Goal: Task Accomplishment & Management: Manage account settings

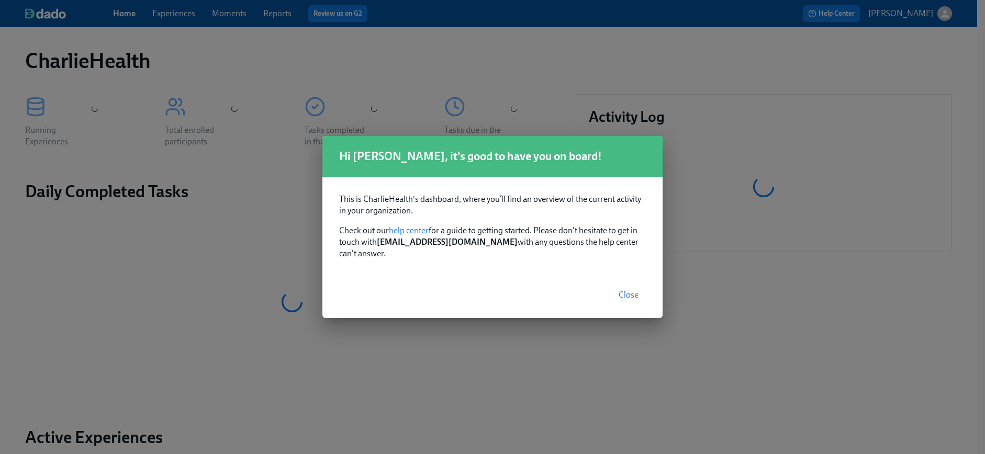
click at [619, 295] on button "Close" at bounding box center [628, 295] width 35 height 21
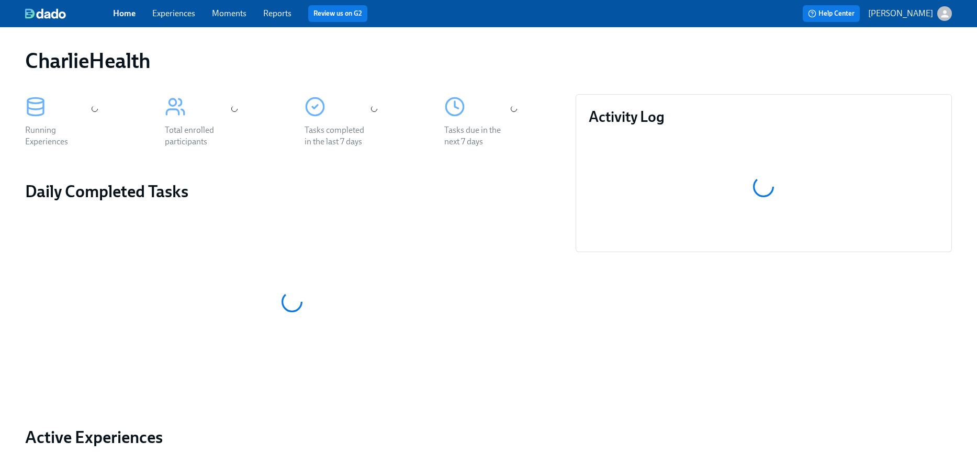
click at [179, 16] on link "Experiences" at bounding box center [173, 13] width 43 height 10
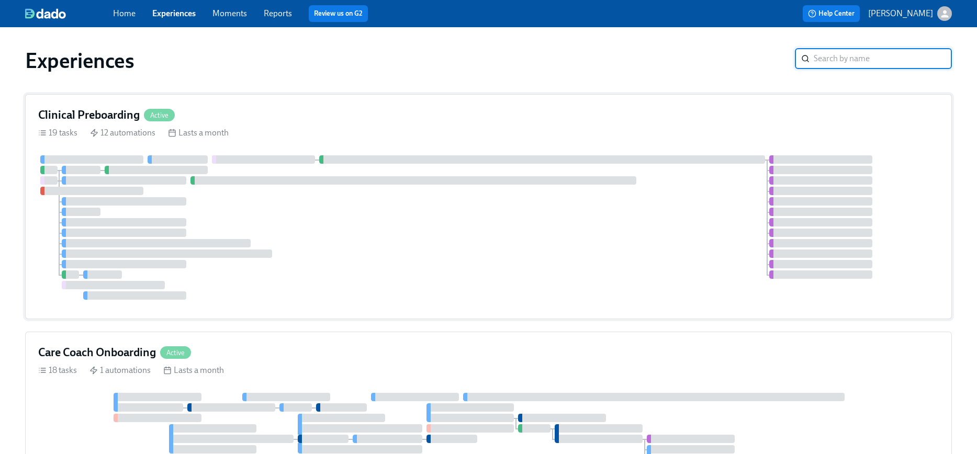
click at [426, 221] on div at bounding box center [488, 227] width 900 height 144
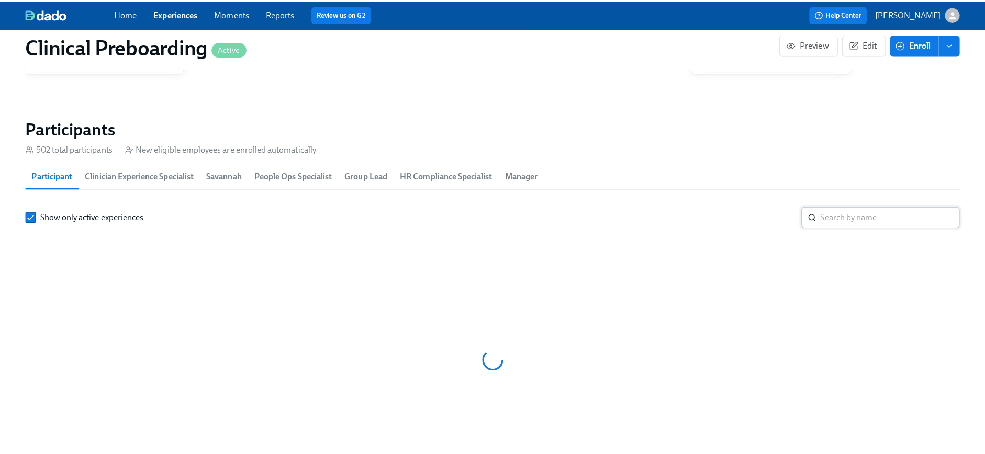
scroll to position [0, 12726]
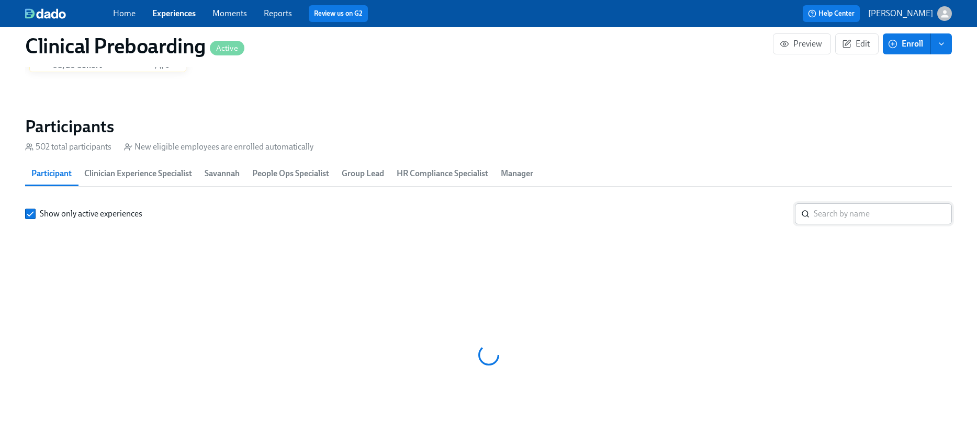
click at [832, 213] on input "search" at bounding box center [883, 214] width 138 height 21
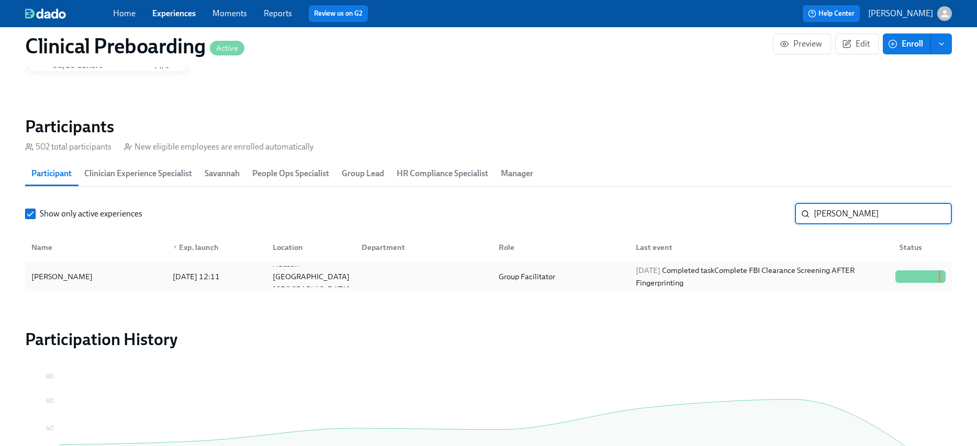
type input "samantha good"
click at [118, 276] on div "Samantha Goodwin" at bounding box center [95, 276] width 137 height 21
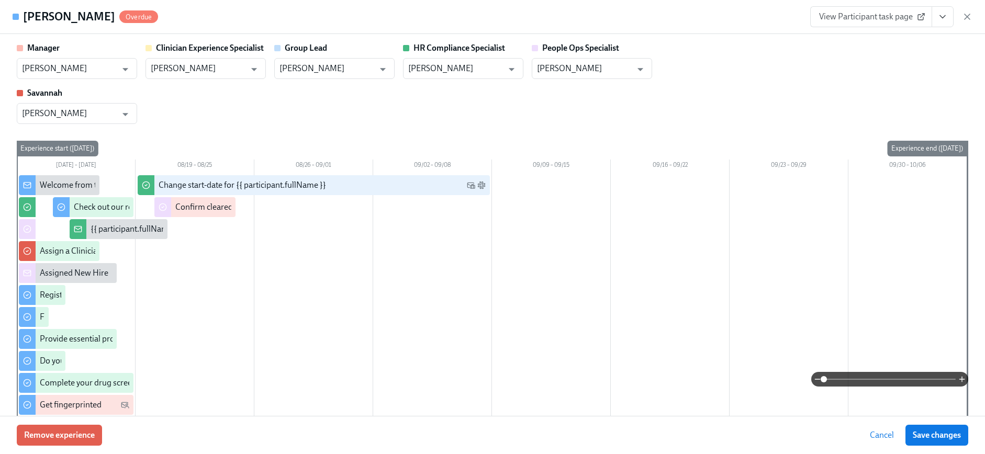
click at [945, 19] on icon "View task page" at bounding box center [942, 17] width 10 height 10
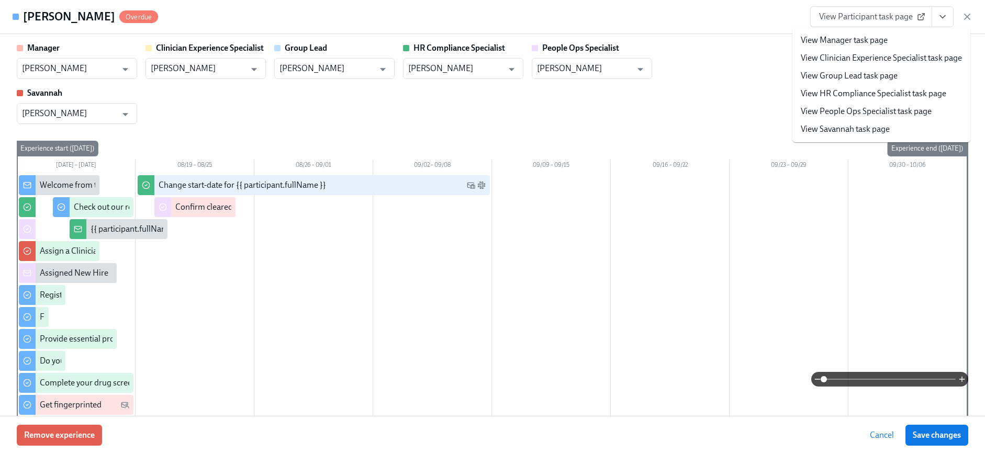
click at [857, 89] on link "View HR Compliance Specialist task page" at bounding box center [872, 94] width 145 height 12
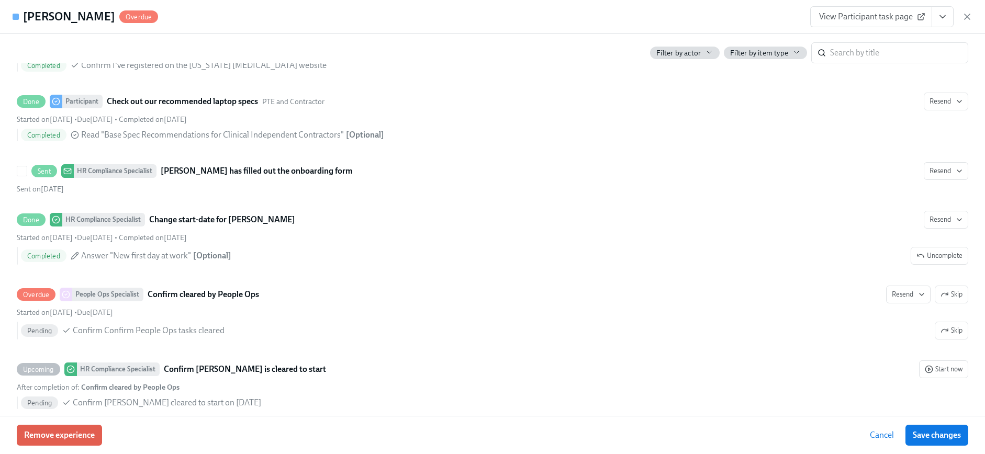
scroll to position [2103, 0]
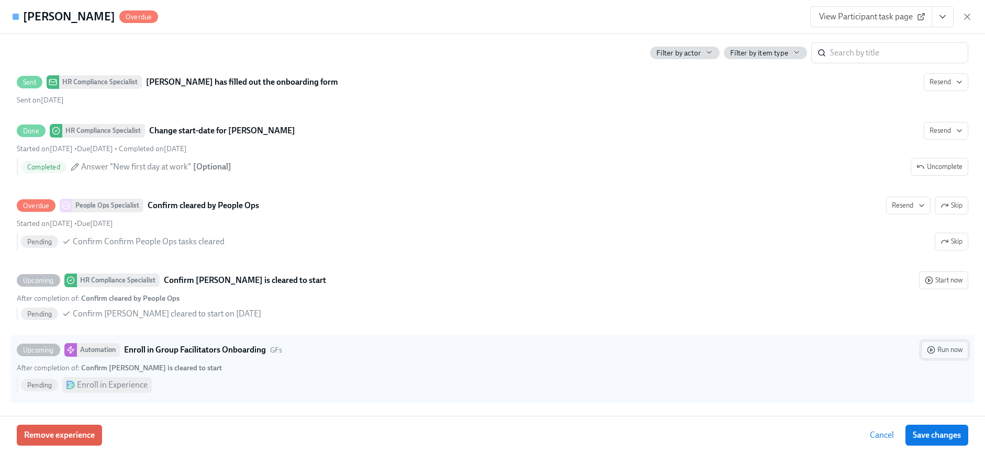
click at [927, 348] on icon "button" at bounding box center [931, 350] width 8 height 8
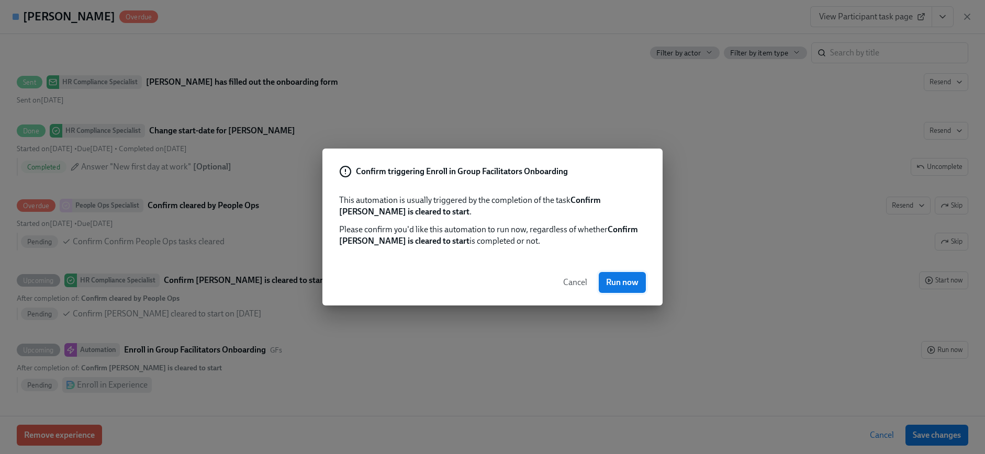
click at [630, 280] on span "Run now" at bounding box center [622, 282] width 32 height 10
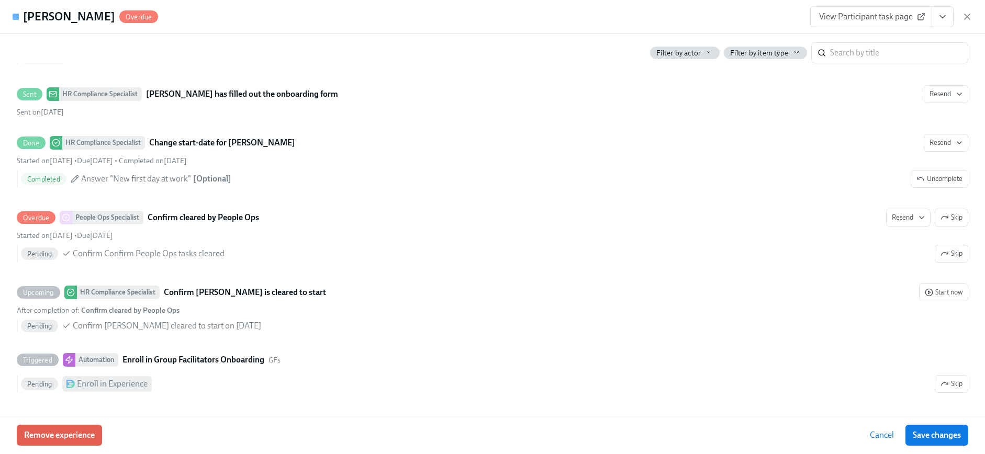
scroll to position [2091, 0]
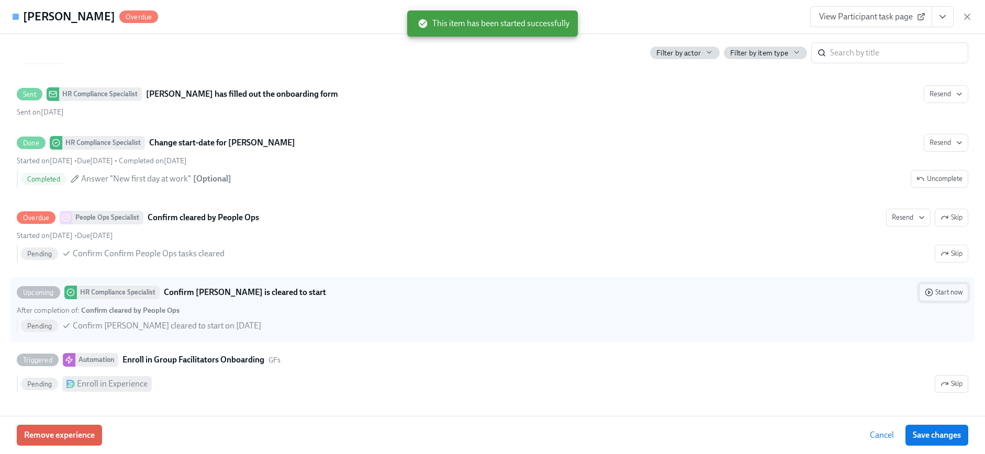
click at [942, 296] on span "Start now" at bounding box center [943, 292] width 38 height 10
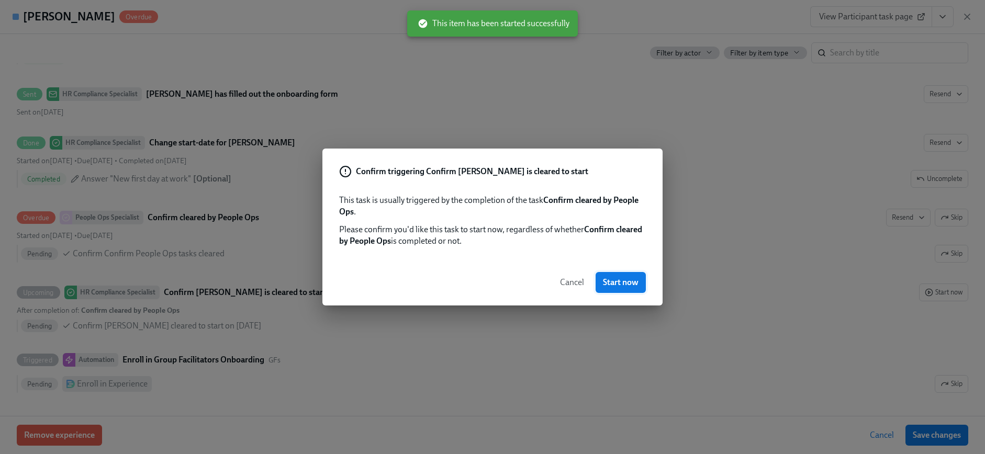
click at [611, 277] on span "Start now" at bounding box center [621, 282] width 36 height 10
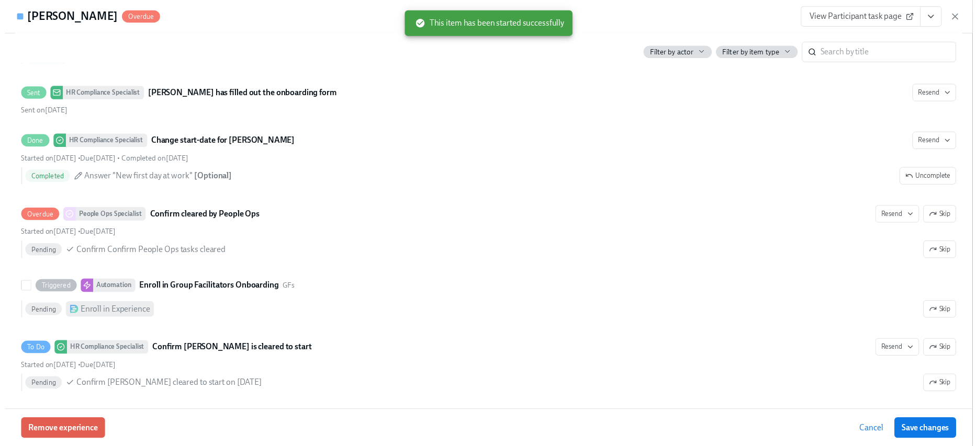
scroll to position [2096, 0]
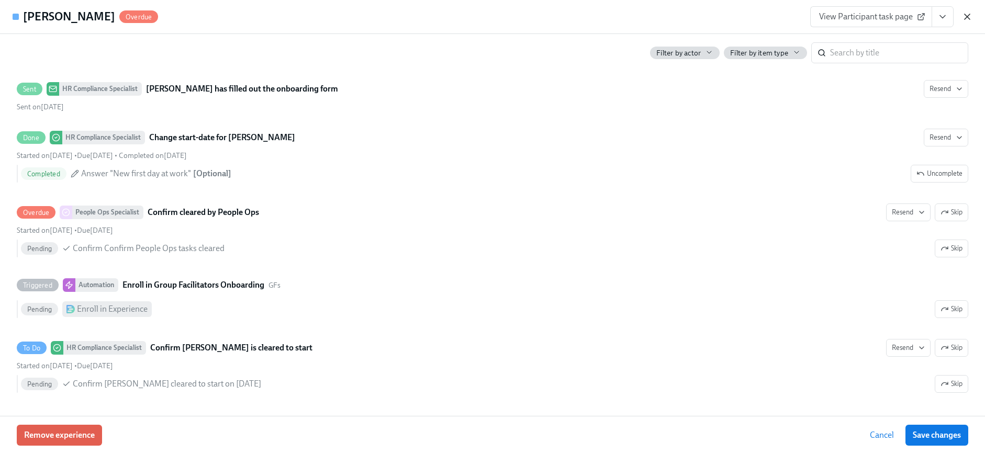
click at [964, 17] on icon "button" at bounding box center [967, 17] width 10 height 10
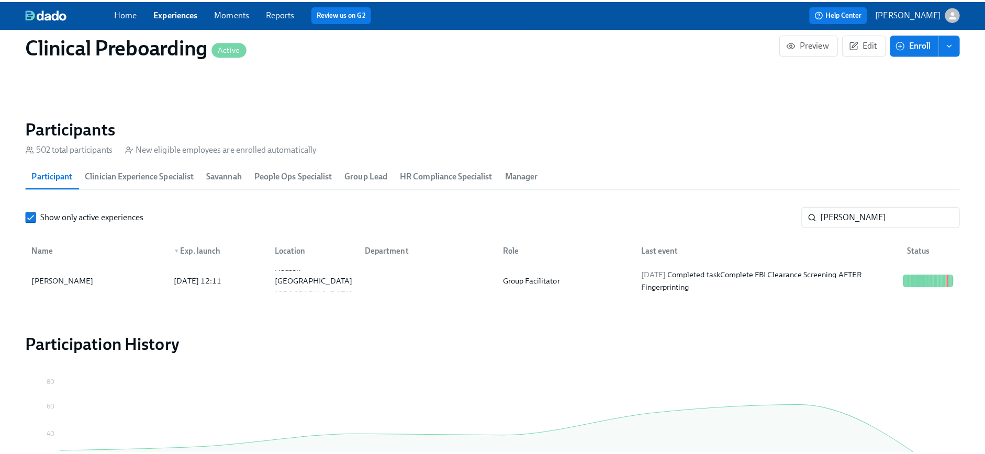
scroll to position [0, 13110]
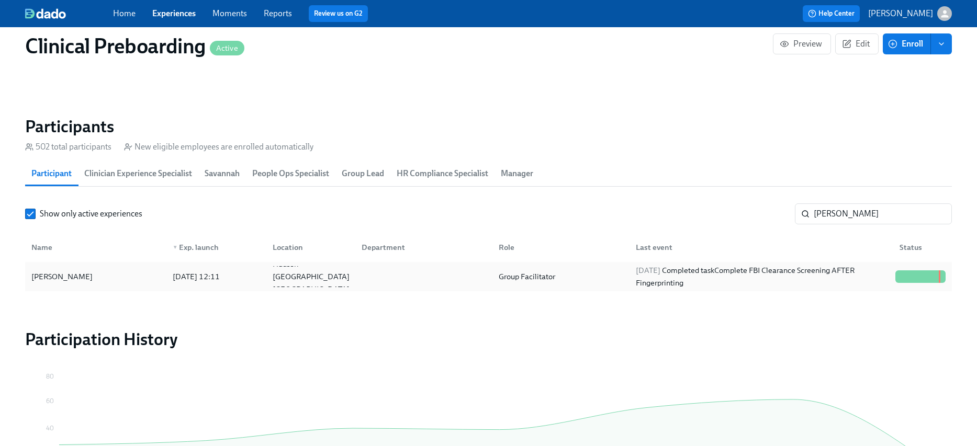
click at [613, 288] on div "Samantha Goodwin 2025/08/12 12:11 Hudson FL US Group Facilitator 2025/08/29 Com…" at bounding box center [488, 276] width 927 height 29
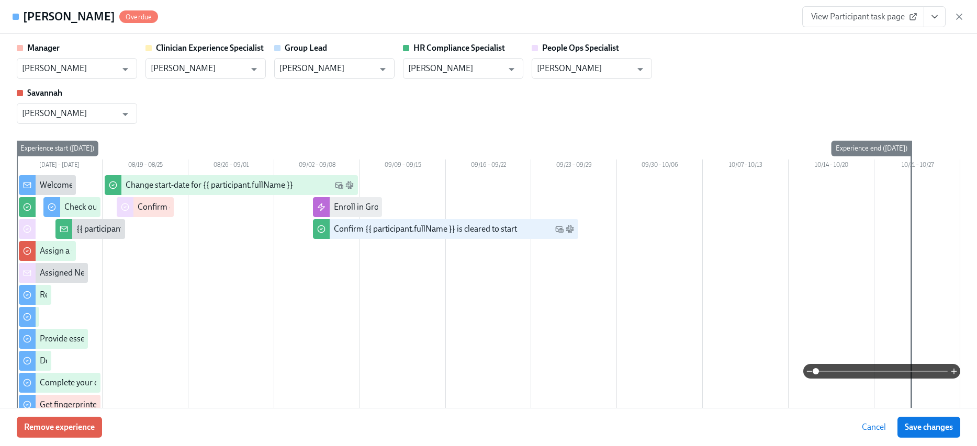
click at [944, 23] on button "View task page" at bounding box center [934, 16] width 22 height 21
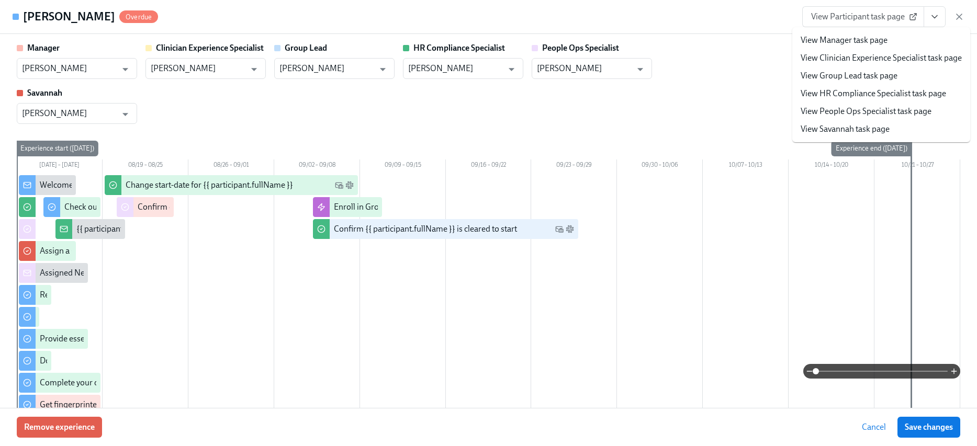
click at [940, 17] on icon "View task page" at bounding box center [934, 17] width 10 height 10
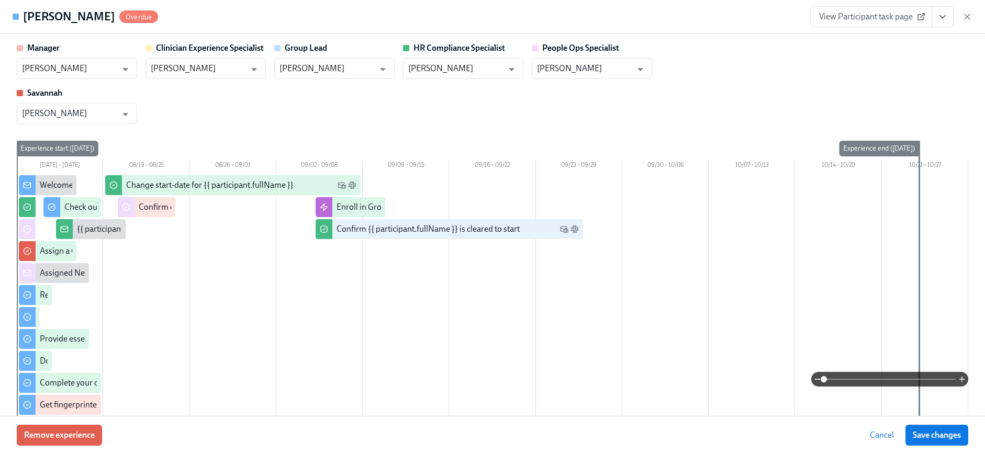
scroll to position [0, 13118]
click at [945, 18] on icon "View task page" at bounding box center [942, 17] width 10 height 10
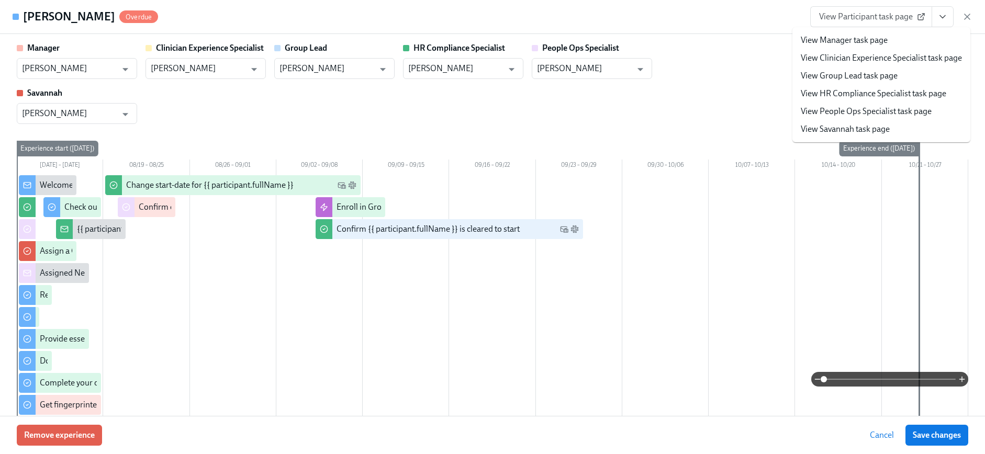
click at [855, 92] on link "View HR Compliance Specialist task page" at bounding box center [872, 94] width 145 height 12
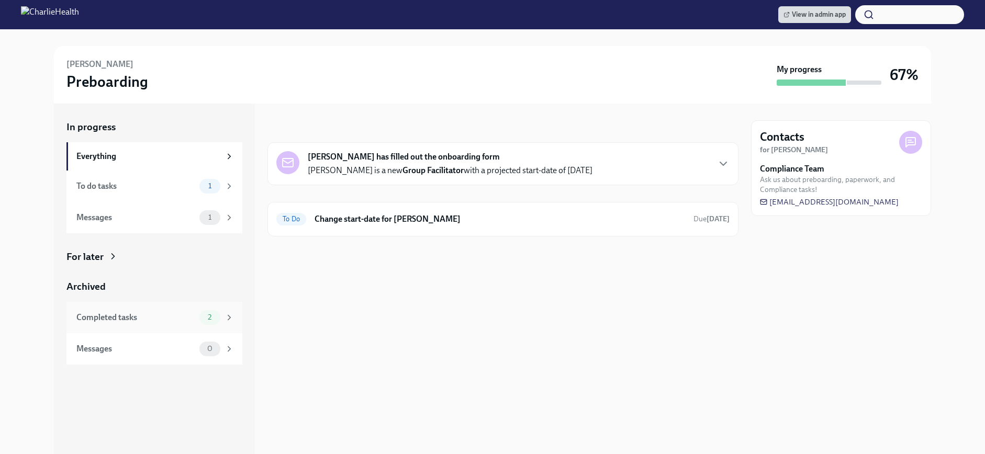
click at [178, 321] on div "Completed tasks" at bounding box center [135, 318] width 119 height 12
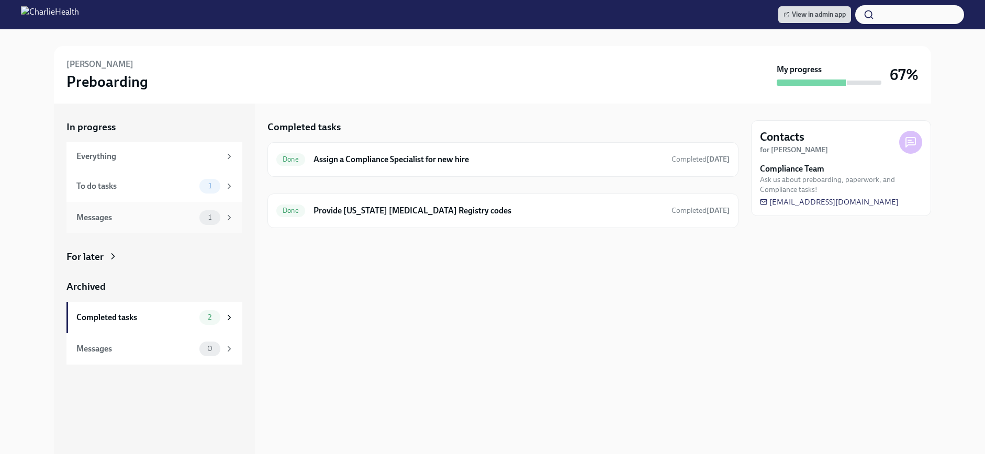
click at [178, 210] on div "Messages 1" at bounding box center [154, 217] width 157 height 15
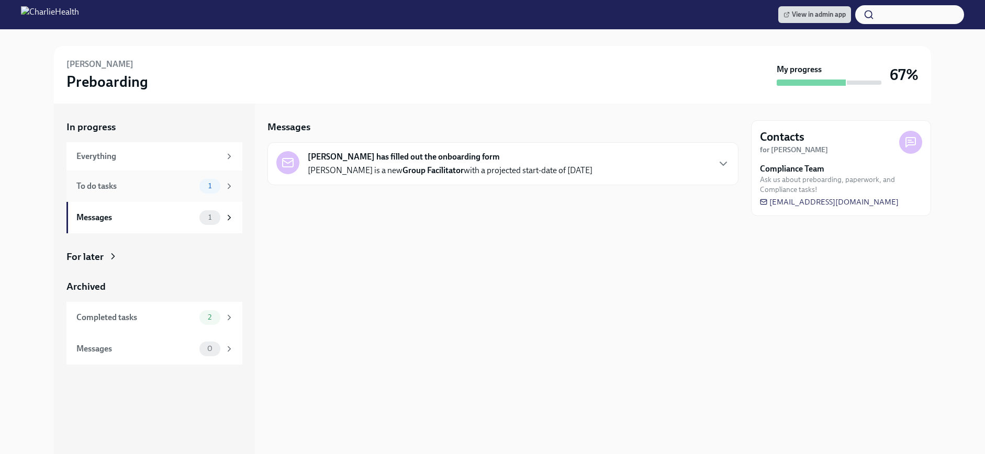
click at [179, 177] on div "To do tasks 1" at bounding box center [154, 186] width 176 height 31
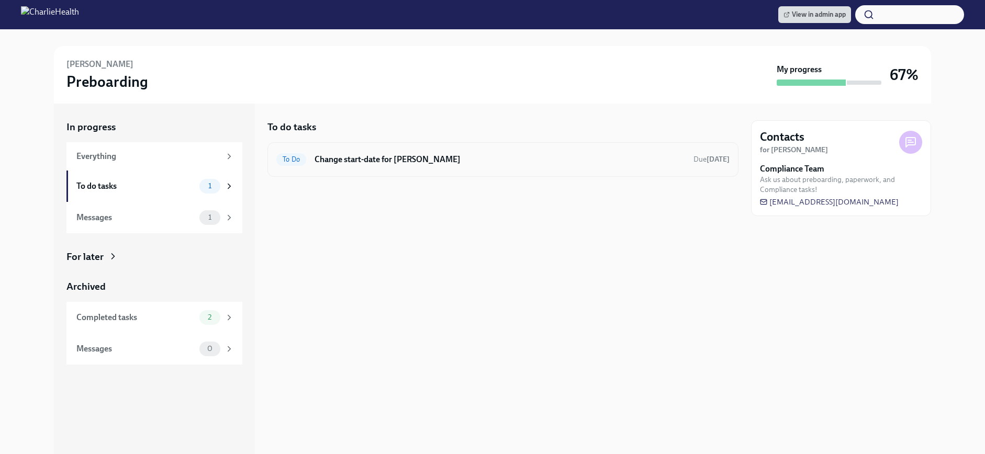
click at [388, 161] on h6 "Change start-date for Samantha Goodwin" at bounding box center [499, 160] width 370 height 12
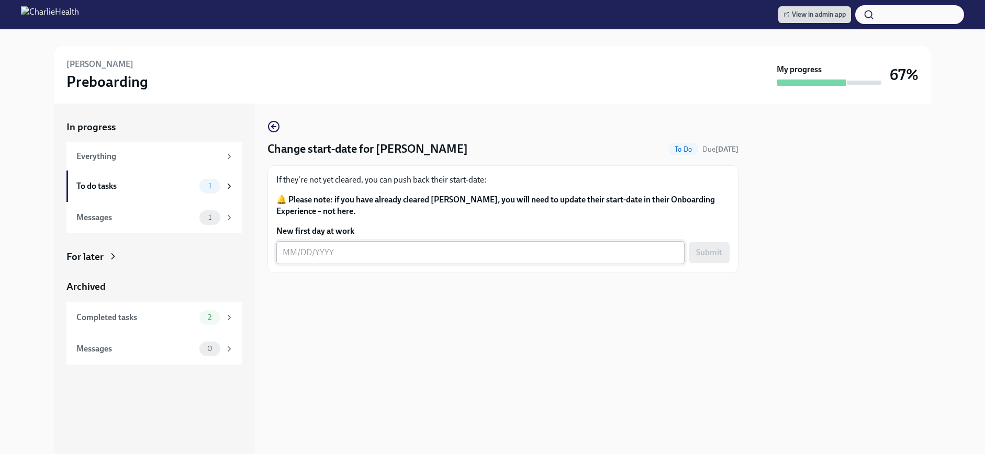
click at [407, 247] on textarea "New first day at work" at bounding box center [481, 252] width 396 height 13
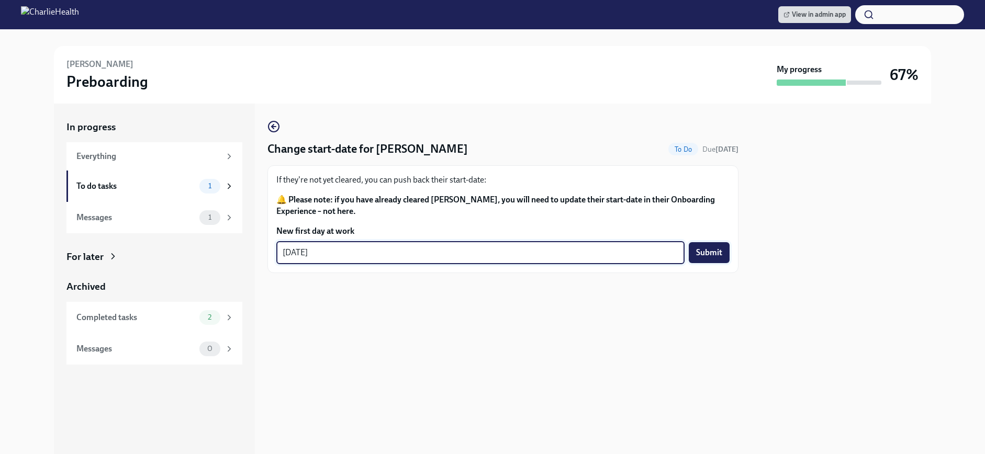
type textarea "[DATE]"
click at [708, 251] on span "Submit" at bounding box center [709, 252] width 26 height 10
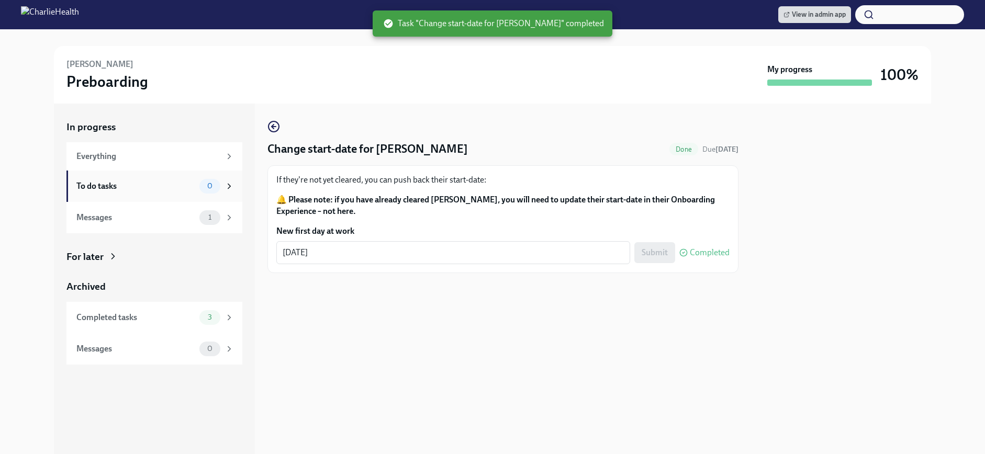
click at [194, 183] on div "To do tasks" at bounding box center [135, 186] width 119 height 12
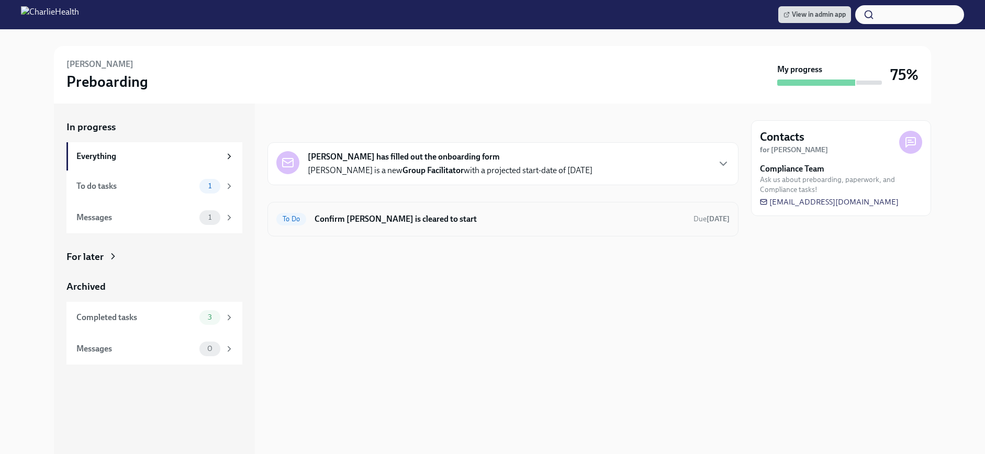
click at [543, 228] on div "To Do Confirm [PERSON_NAME] is cleared to start Due [DATE]" at bounding box center [502, 219] width 471 height 35
click at [426, 221] on h6 "Confirm [PERSON_NAME] is cleared to start" at bounding box center [499, 219] width 370 height 12
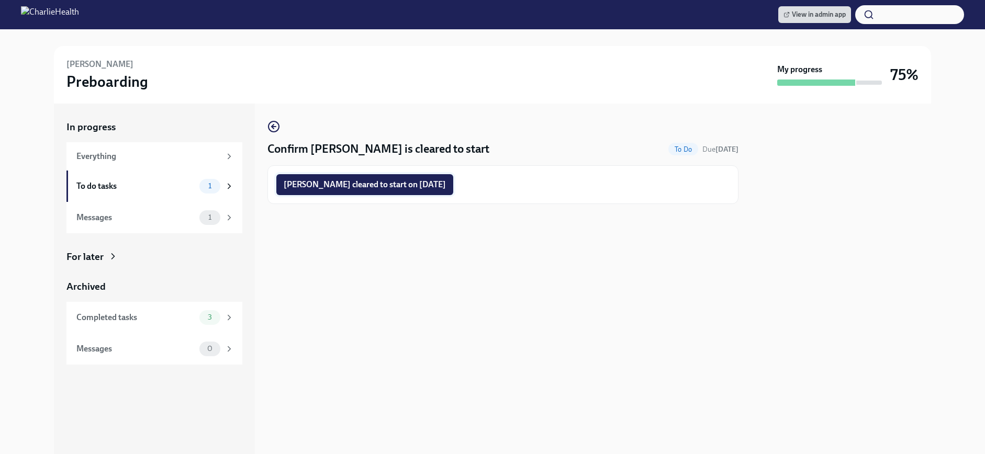
click at [417, 189] on span "[PERSON_NAME] cleared to start on [DATE]" at bounding box center [365, 184] width 162 height 10
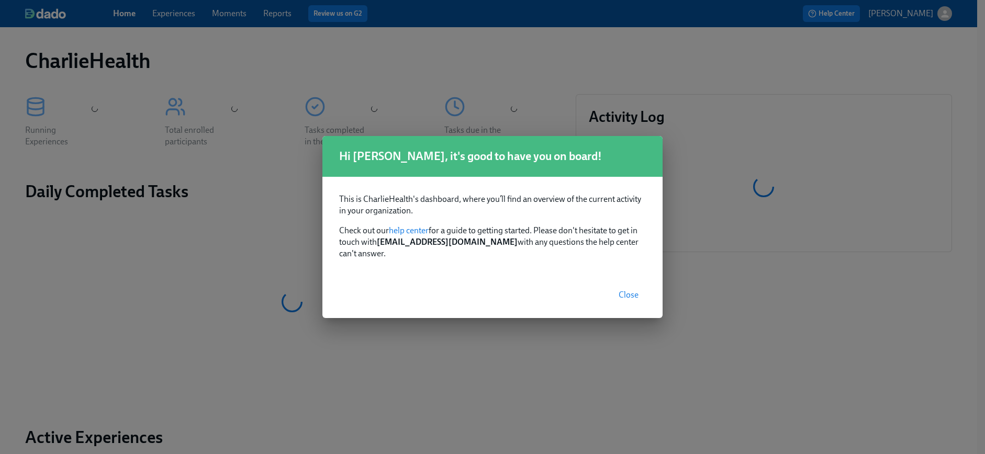
click at [625, 292] on span "Close" at bounding box center [628, 295] width 20 height 10
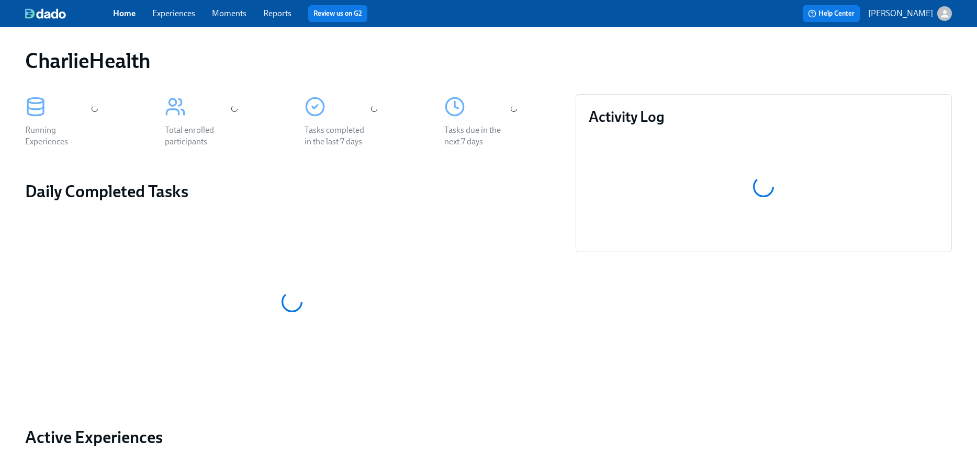
click at [173, 8] on link "Experiences" at bounding box center [173, 13] width 43 height 10
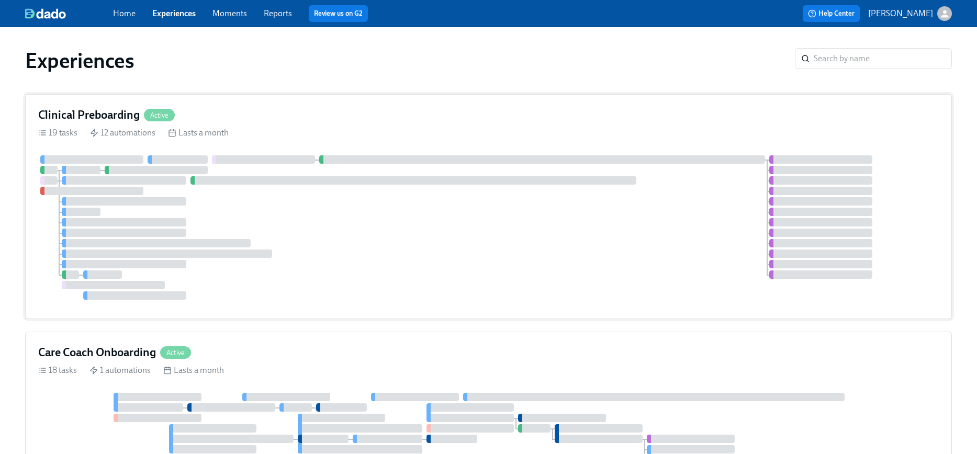
click at [498, 144] on div "Clinical Preboarding Active 19 tasks 12 automations Lasts a month" at bounding box center [488, 206] width 927 height 225
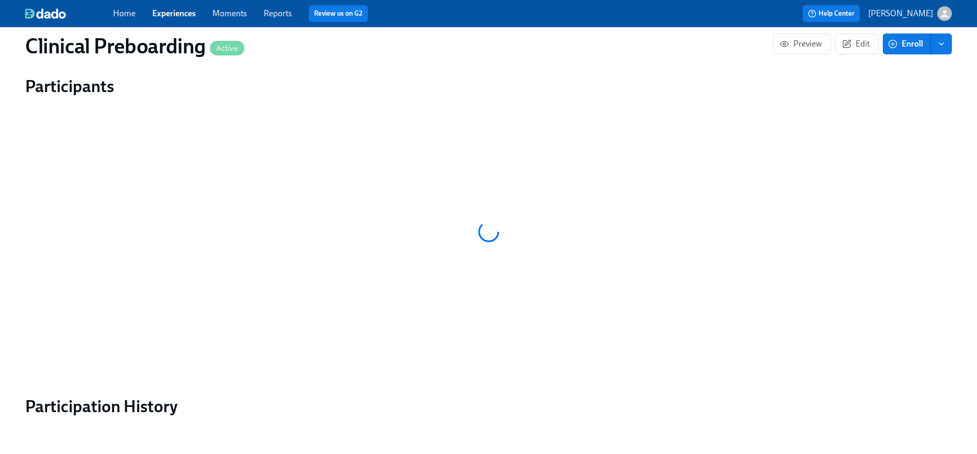
scroll to position [1031, 0]
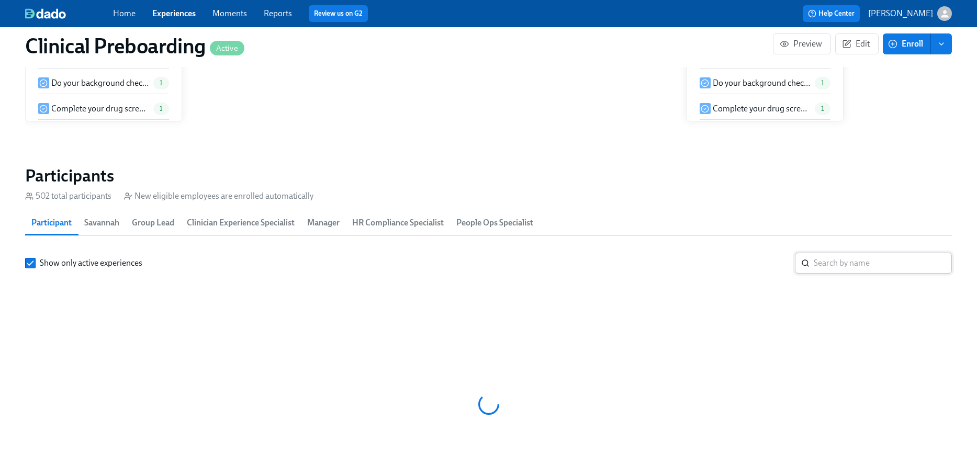
click at [845, 253] on input "search" at bounding box center [883, 263] width 138 height 21
paste input "-Arien Leal Gattis"
click at [816, 253] on input "search" at bounding box center [883, 263] width 138 height 21
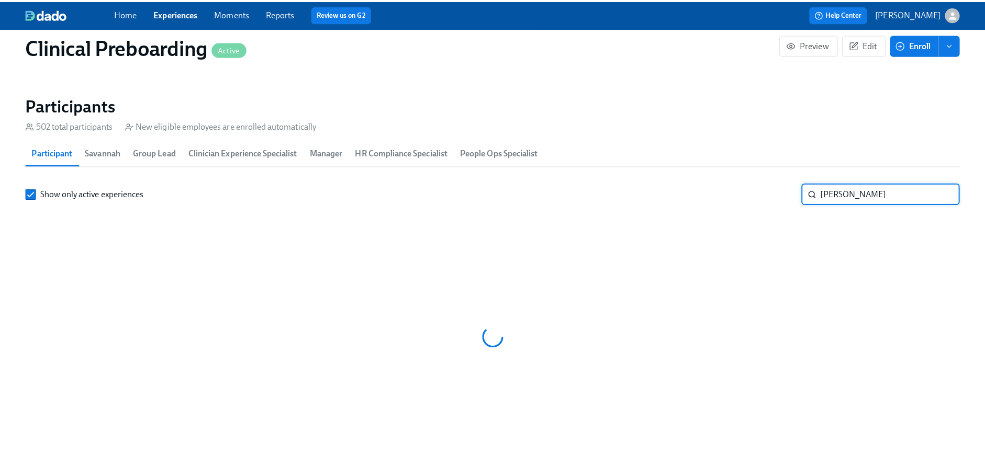
scroll to position [0, 13118]
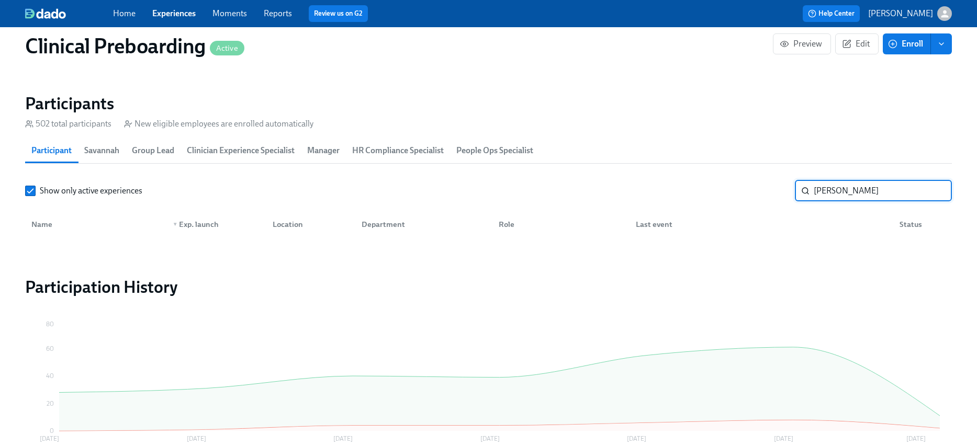
click at [829, 188] on input "Arien Leal Gattis" at bounding box center [883, 190] width 138 height 21
click at [857, 191] on input "Ari Leal Gattis" at bounding box center [883, 190] width 138 height 21
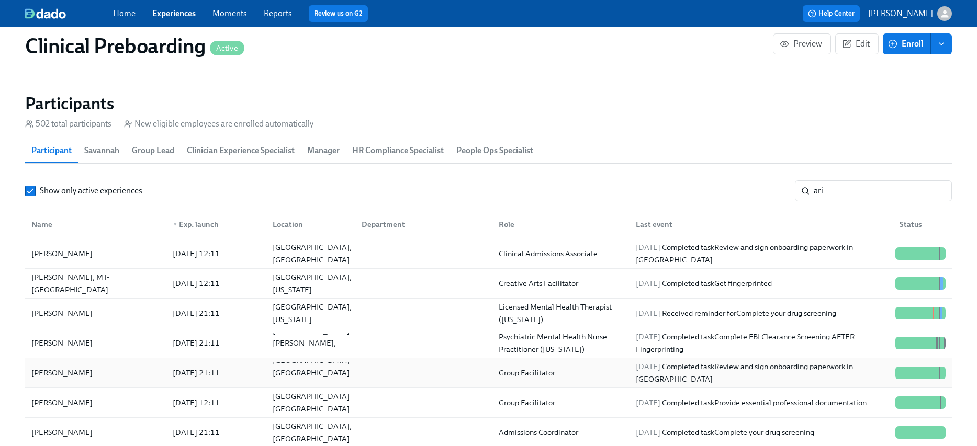
click at [88, 373] on div "Arien Leal-Gattis" at bounding box center [62, 373] width 70 height 13
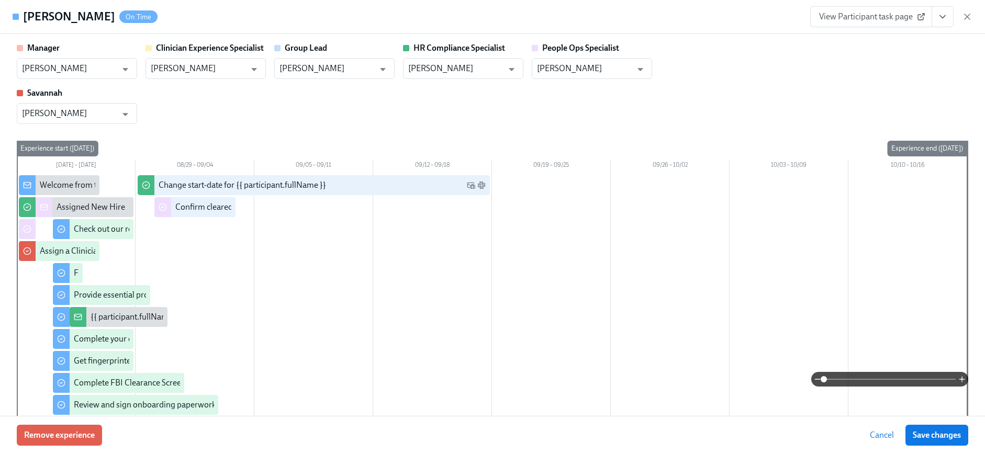
click at [938, 14] on icon "View task page" at bounding box center [942, 17] width 10 height 10
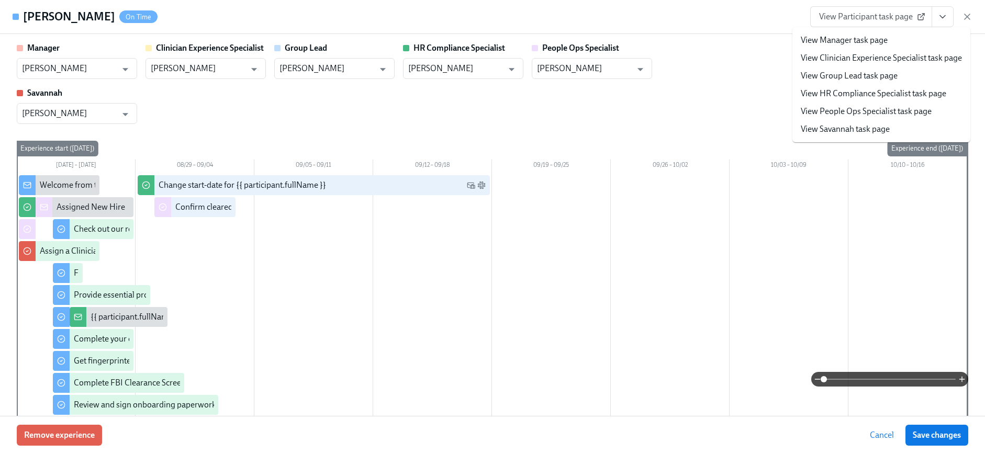
click at [860, 94] on link "View HR Compliance Specialist task page" at bounding box center [872, 94] width 145 height 12
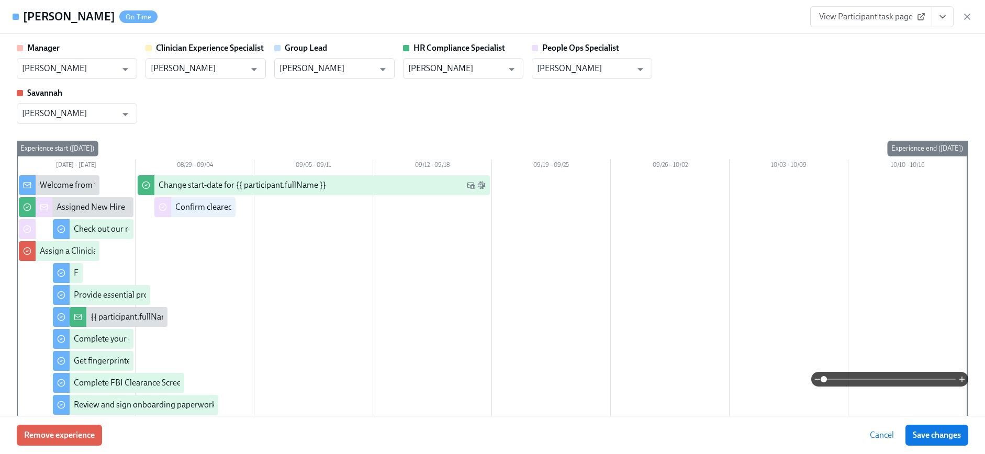
click at [937, 19] on icon "View task page" at bounding box center [942, 17] width 10 height 10
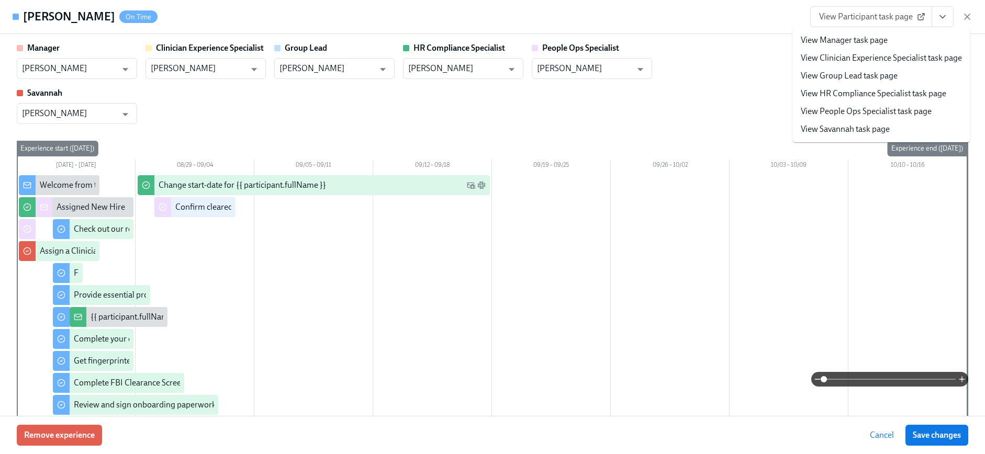
click at [900, 87] on li "View HR Compliance Specialist task page" at bounding box center [881, 94] width 178 height 18
click at [882, 20] on span "View Participant task page" at bounding box center [871, 17] width 104 height 10
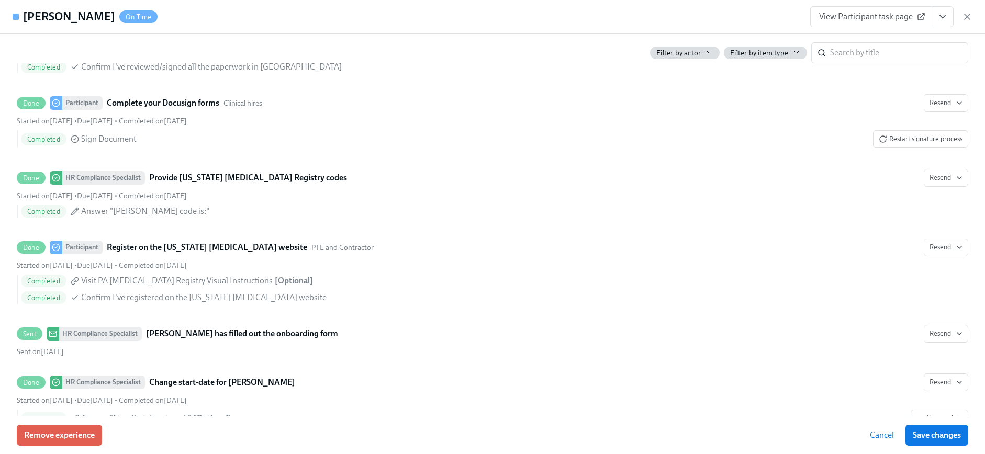
scroll to position [2059, 0]
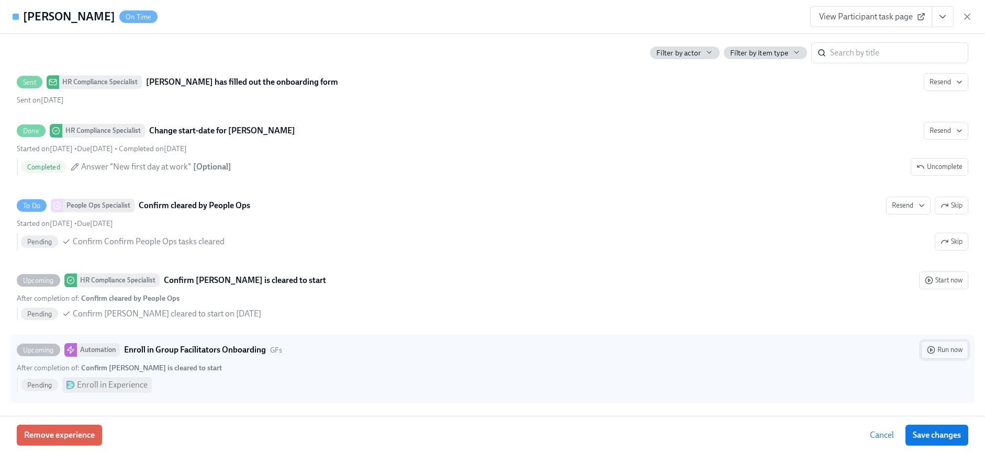
click at [934, 349] on span "Run now" at bounding box center [945, 350] width 36 height 10
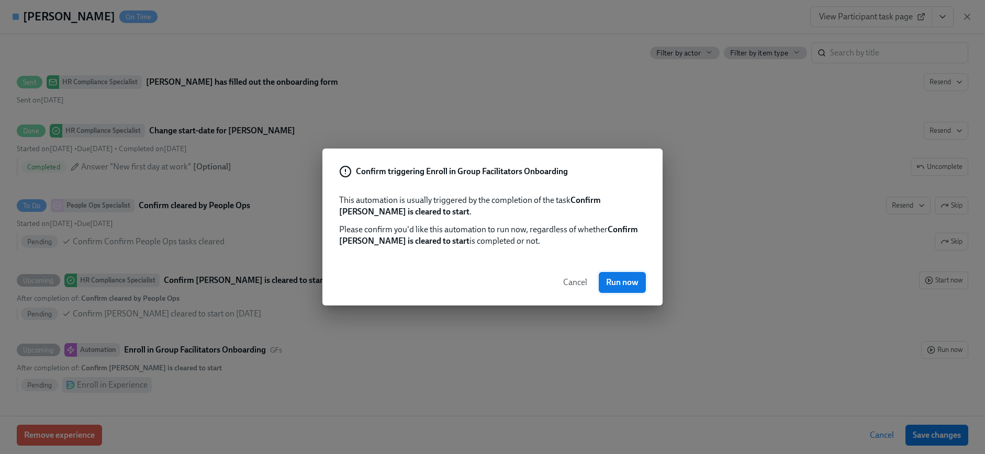
click at [628, 278] on span "Run now" at bounding box center [622, 282] width 32 height 10
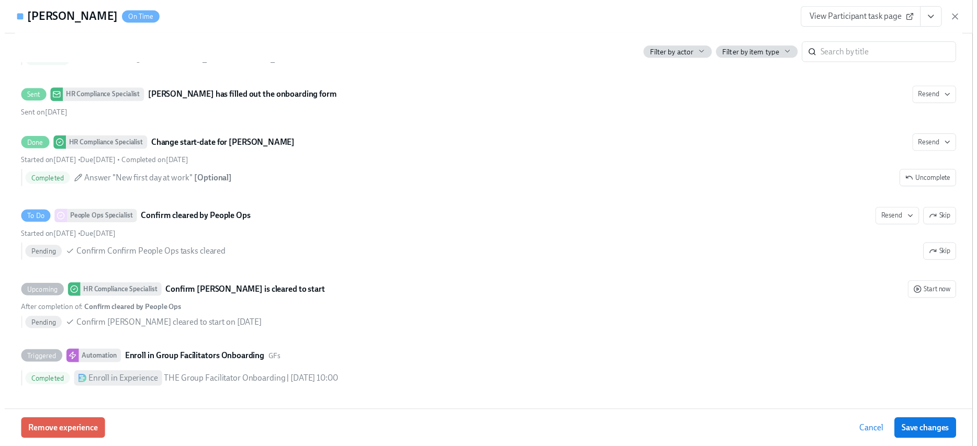
scroll to position [2055, 0]
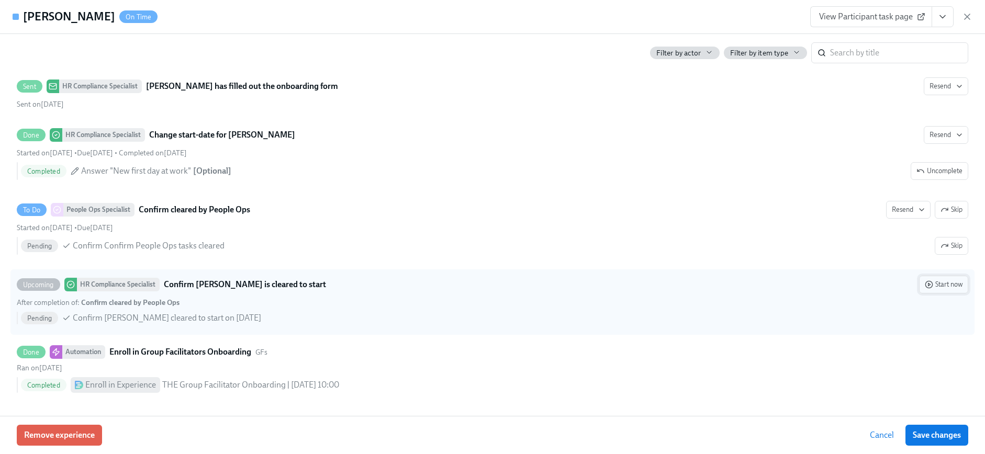
click at [932, 287] on span "Start now" at bounding box center [943, 284] width 38 height 10
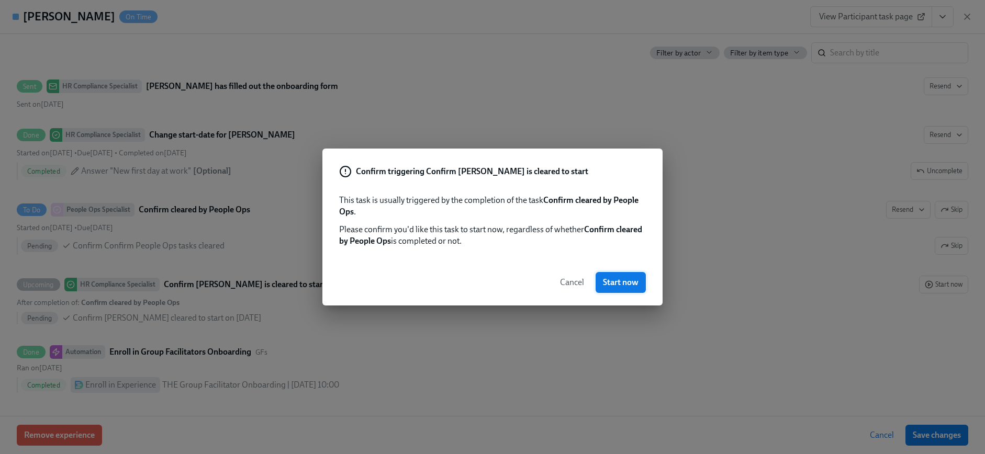
click at [627, 280] on span "Start now" at bounding box center [621, 282] width 36 height 10
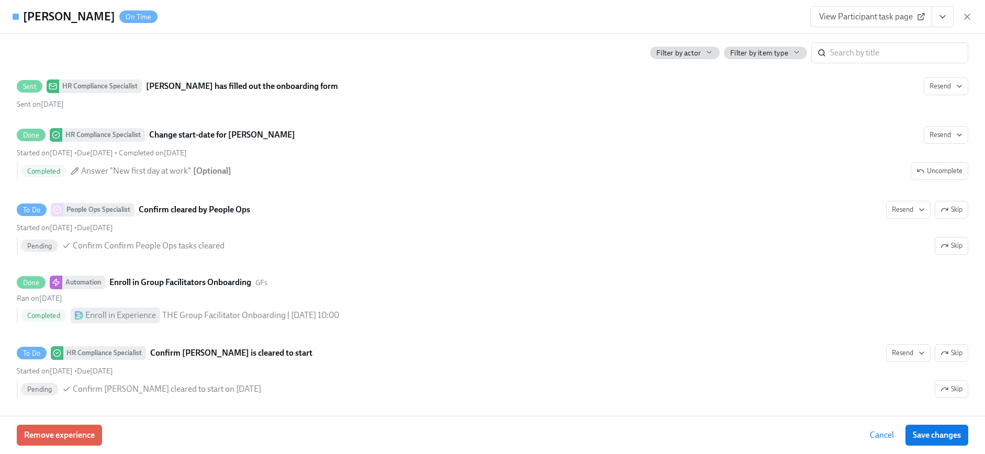
click at [942, 16] on icon "View task page" at bounding box center [942, 17] width 10 height 10
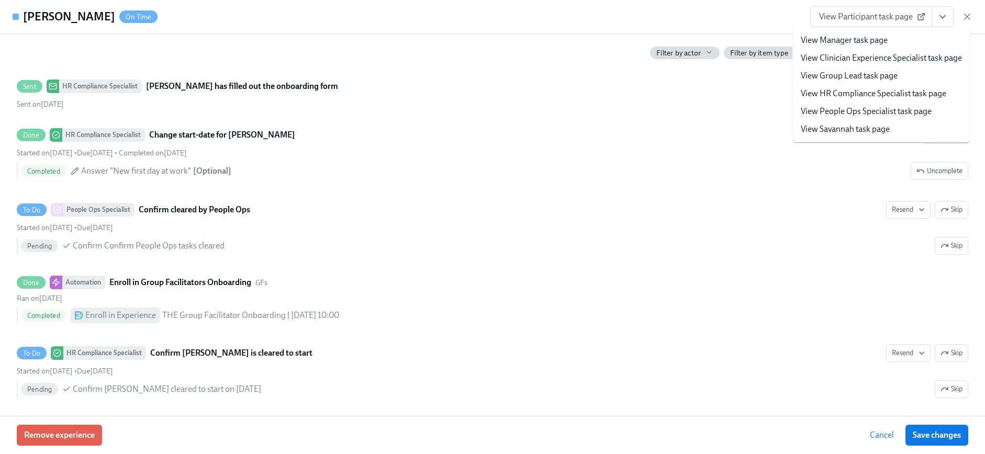
click at [842, 97] on link "View HR Compliance Specialist task page" at bounding box center [872, 94] width 145 height 12
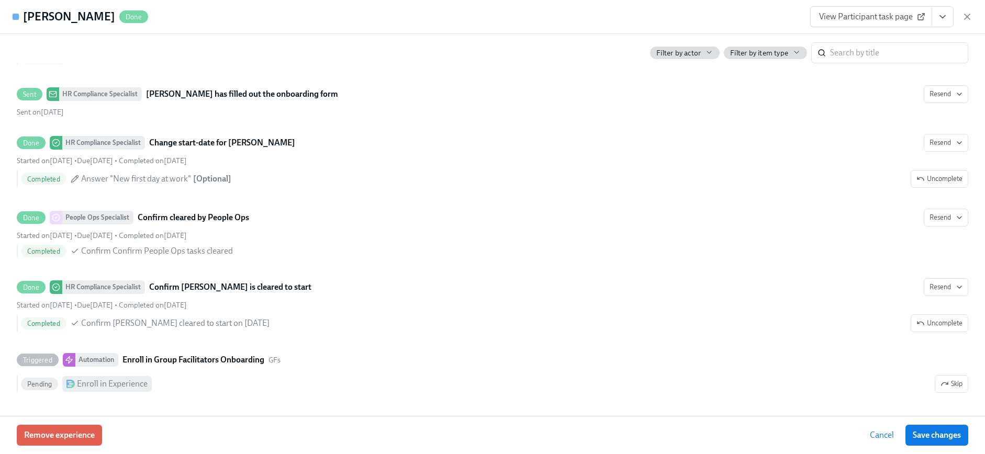
click at [970, 14] on icon "button" at bounding box center [967, 17] width 10 height 10
click at [965, 22] on div "Home Experiences Moments Reports Review us on G2 Help Center Jessica Barrett" at bounding box center [488, 13] width 977 height 27
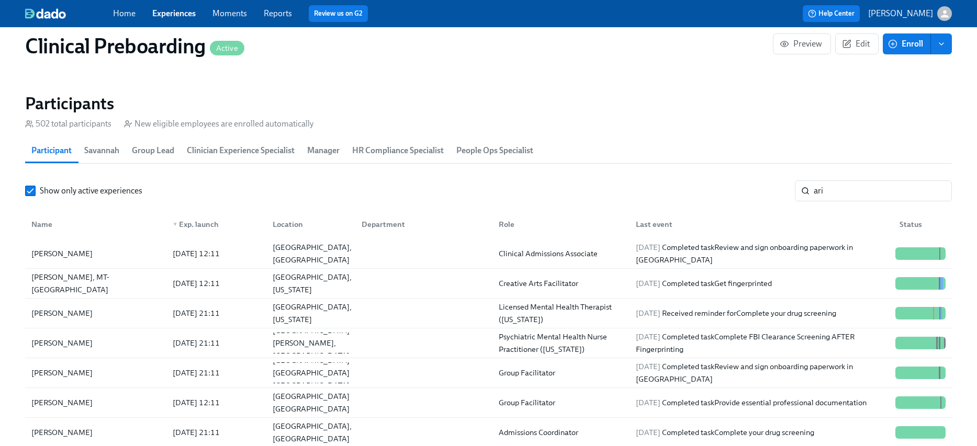
scroll to position [0, 13118]
click at [853, 186] on input "ari" at bounding box center [883, 190] width 138 height 21
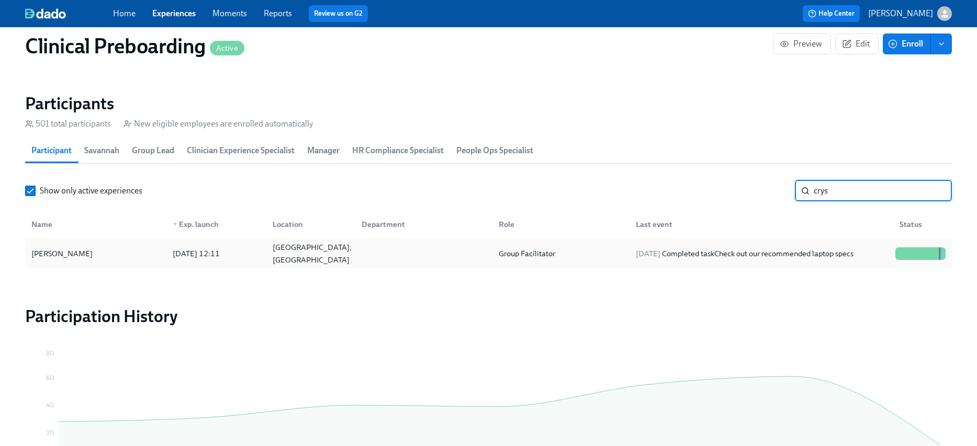
click at [94, 256] on div "Crystal Luster" at bounding box center [95, 253] width 137 height 21
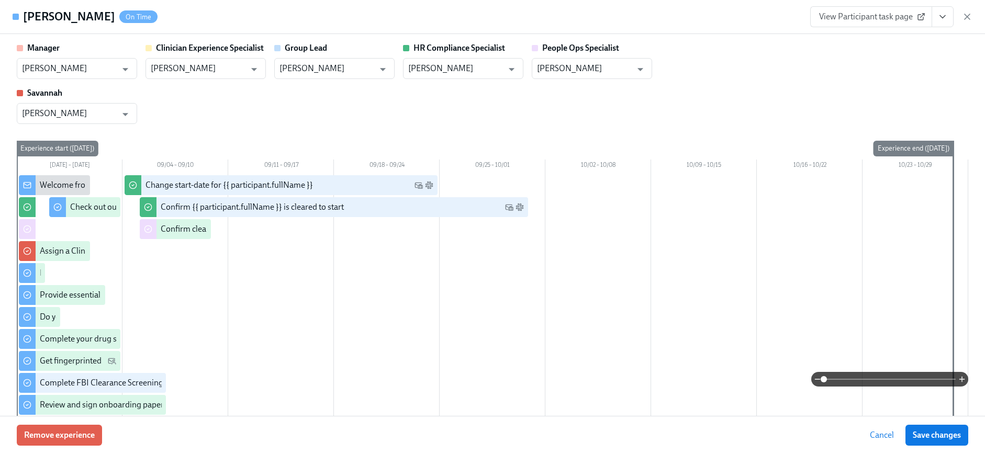
click at [893, 20] on span "View Participant task page" at bounding box center [871, 17] width 104 height 10
click at [966, 9] on div "View Participant task page" at bounding box center [891, 16] width 162 height 21
drag, startPoint x: 966, startPoint y: 16, endPoint x: 921, endPoint y: 107, distance: 101.8
click at [966, 16] on icon "button" at bounding box center [967, 17] width 10 height 10
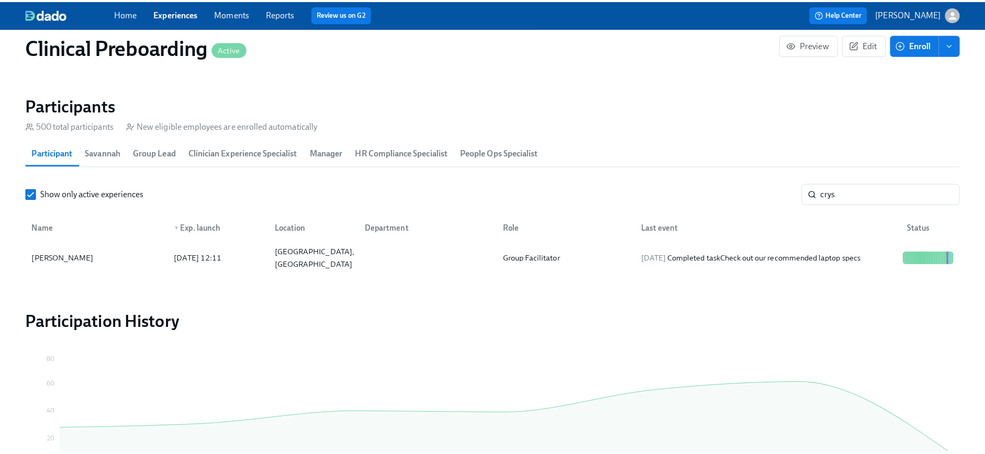
scroll to position [0, 13110]
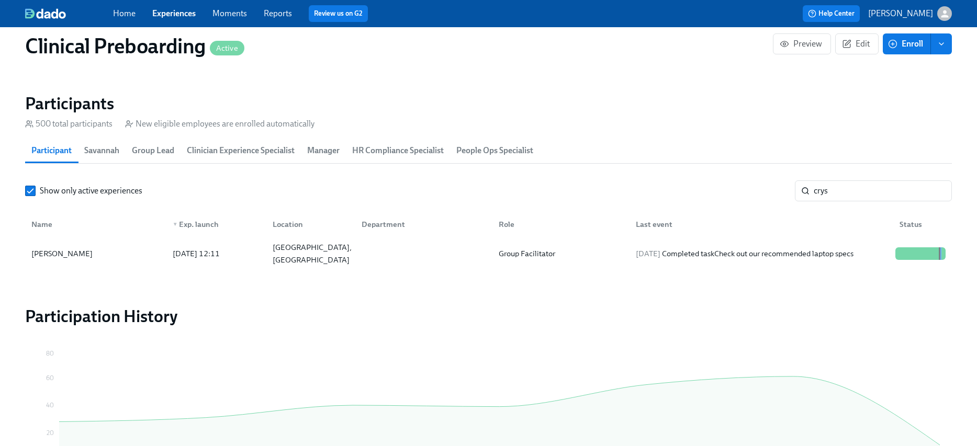
click at [863, 210] on div "Name ▼ Exp. launch Location Department Role Last event Status" at bounding box center [488, 222] width 927 height 33
click at [861, 196] on input "crys" at bounding box center [883, 190] width 138 height 21
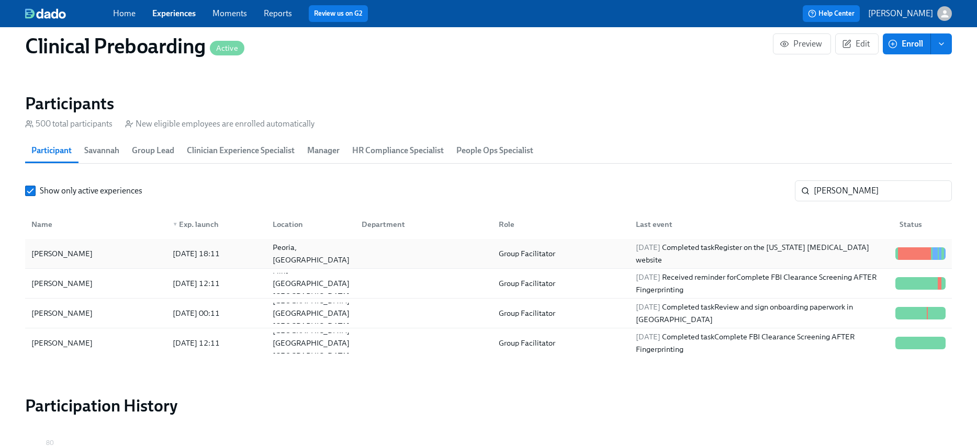
click at [127, 251] on div "Alexis Kaczmarowski" at bounding box center [95, 253] width 137 height 21
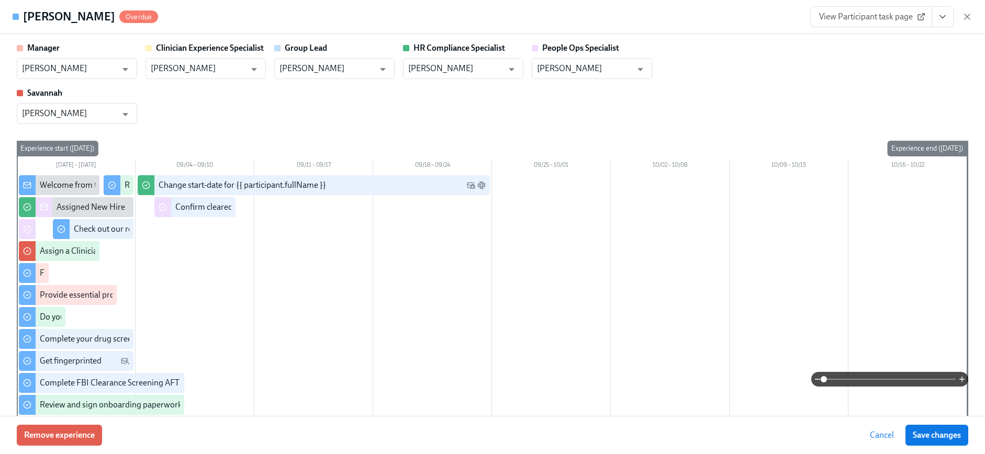
click at [868, 20] on span "View Participant task page" at bounding box center [871, 17] width 104 height 10
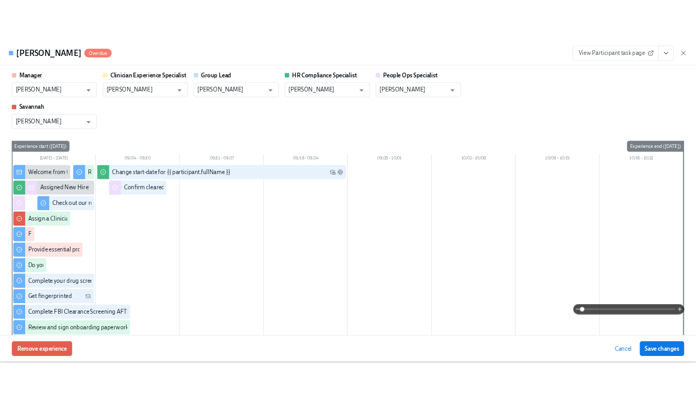
scroll to position [0, 13118]
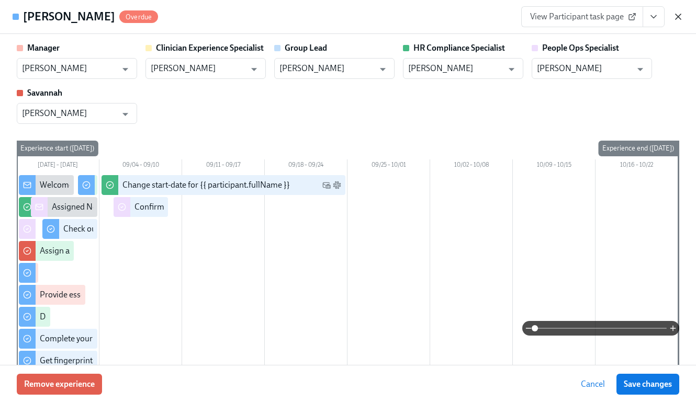
click at [683, 17] on icon "button" at bounding box center [678, 17] width 10 height 10
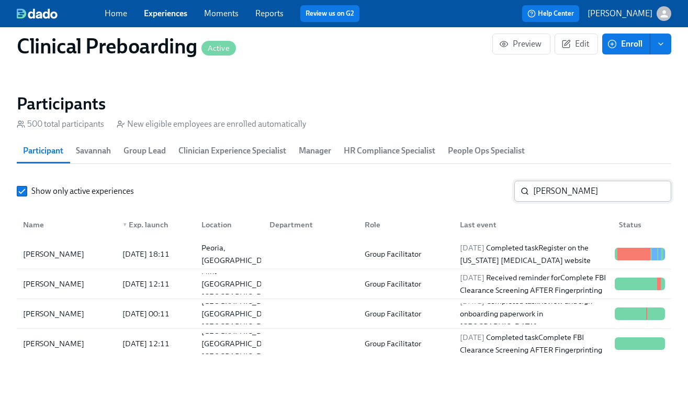
click at [588, 191] on input "alexis" at bounding box center [602, 190] width 138 height 21
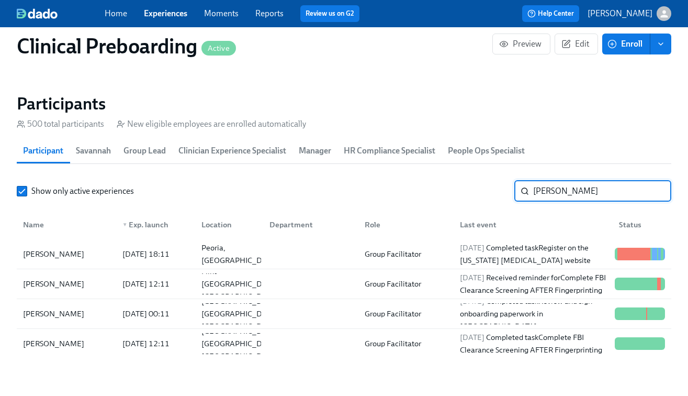
click at [588, 191] on input "alexis" at bounding box center [602, 190] width 138 height 21
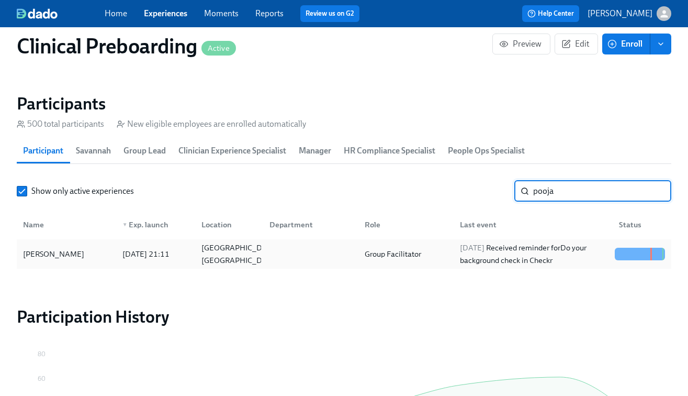
type input "pooja"
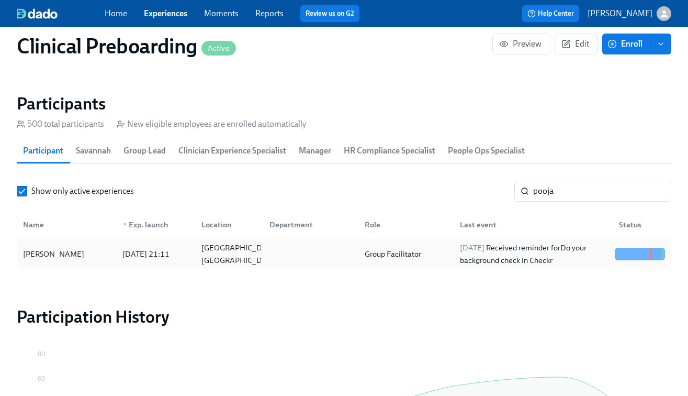
click at [72, 257] on div "Pooja Bhula" at bounding box center [66, 253] width 95 height 21
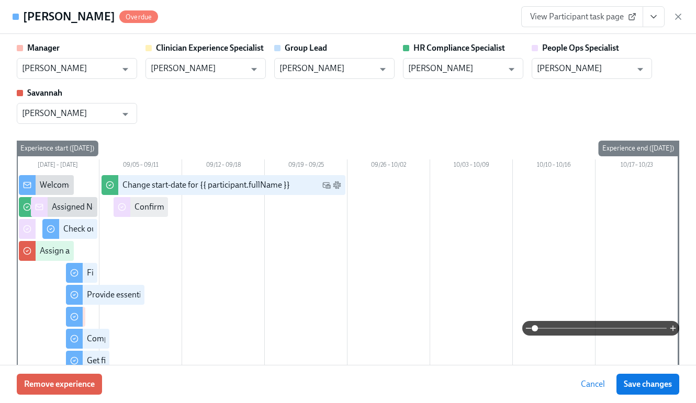
click at [652, 12] on icon "View task page" at bounding box center [653, 17] width 10 height 10
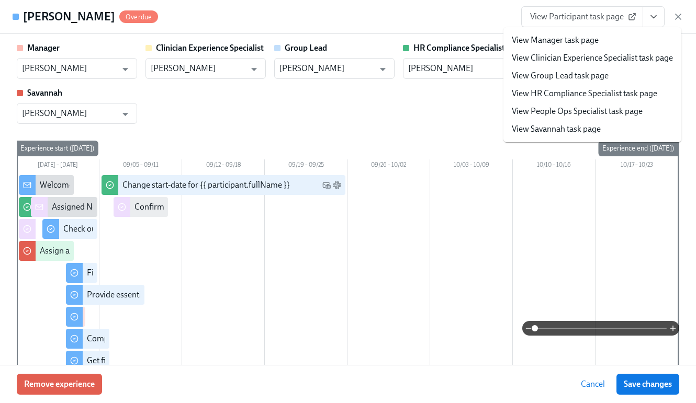
click at [616, 95] on link "View HR Compliance Specialist task page" at bounding box center [584, 94] width 145 height 12
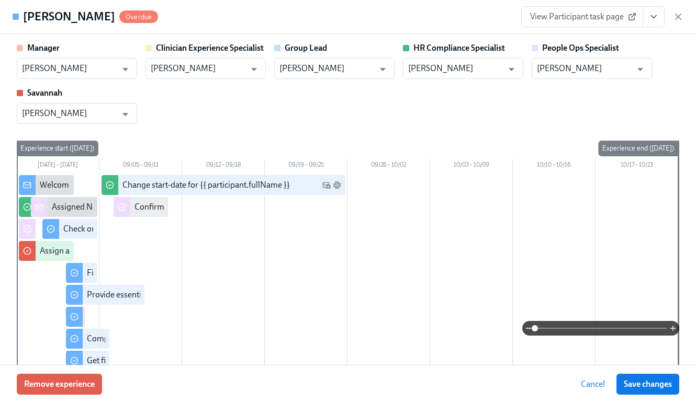
click at [629, 16] on icon at bounding box center [632, 17] width 8 height 8
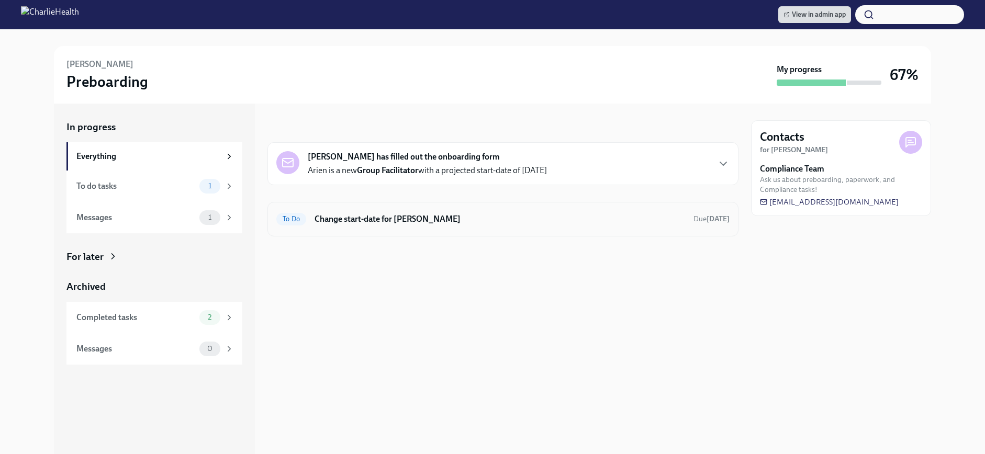
click at [513, 222] on h6 "Change start-date for [PERSON_NAME]" at bounding box center [499, 219] width 370 height 12
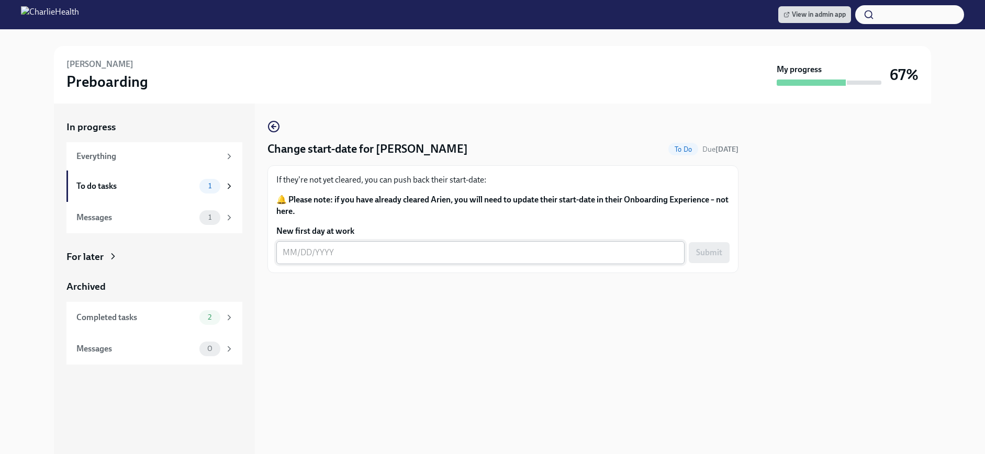
click at [409, 249] on textarea "New first day at work" at bounding box center [481, 252] width 396 height 13
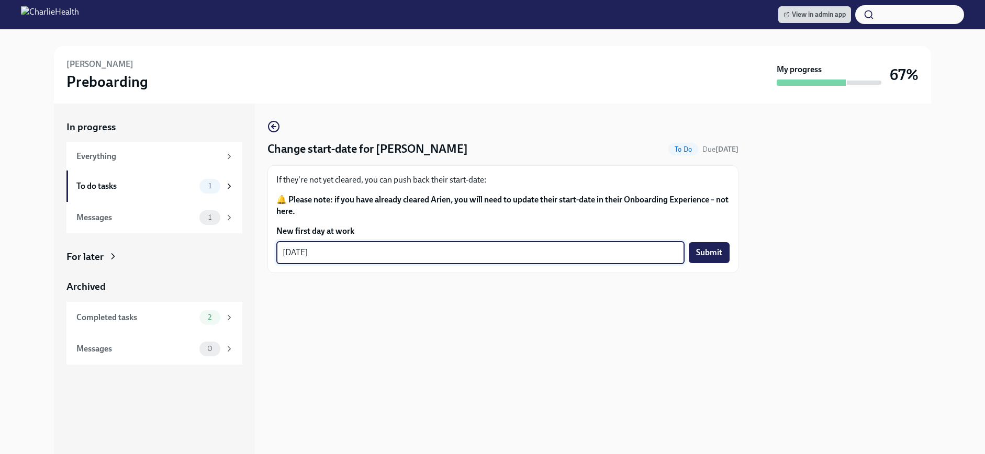
type textarea "09/08/2025"
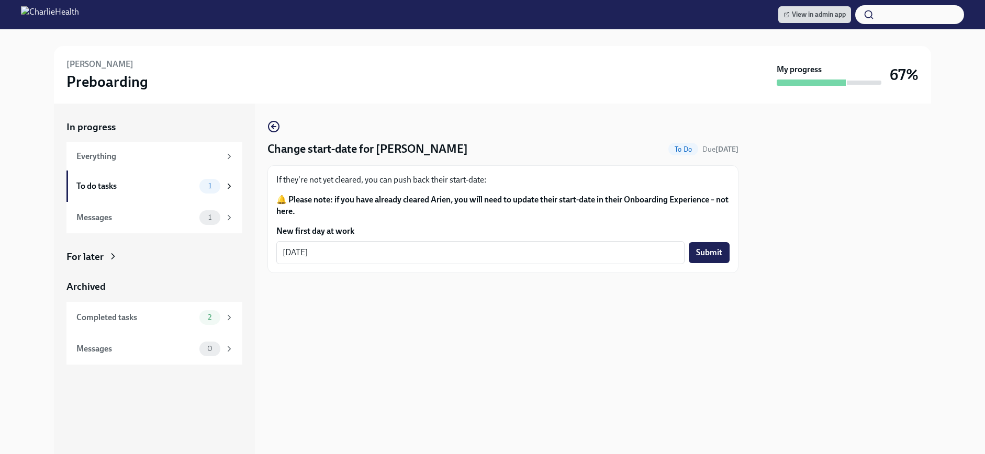
click at [789, 303] on div at bounding box center [841, 279] width 180 height 351
click at [706, 259] on button "Submit" at bounding box center [709, 252] width 41 height 21
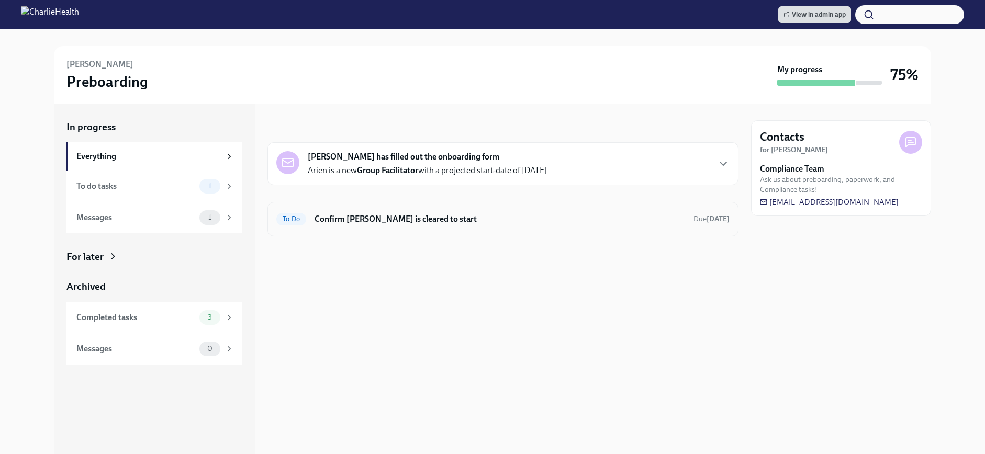
click at [517, 209] on div "To Do Confirm [PERSON_NAME] is cleared to start Due [DATE]" at bounding box center [502, 219] width 471 height 35
click at [484, 217] on h6 "Confirm Arien Leal-Gattis is cleared to start" at bounding box center [499, 219] width 370 height 12
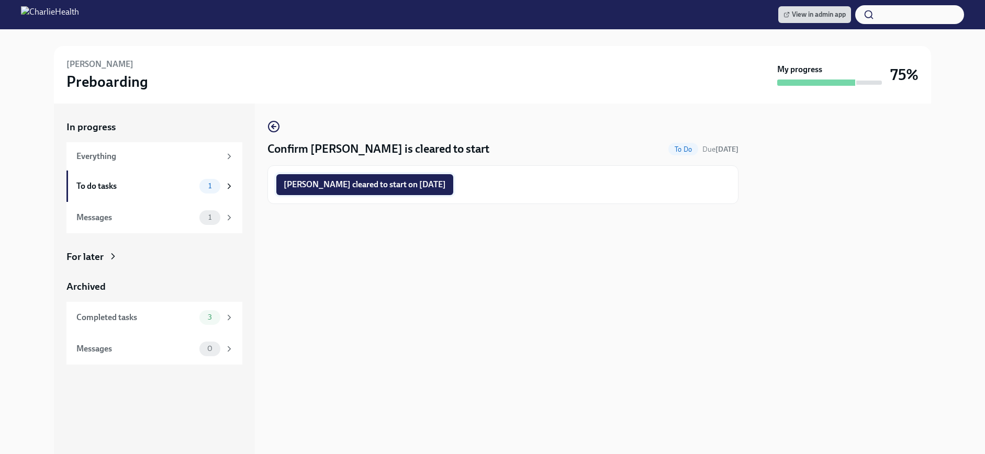
click at [428, 183] on span "Arien Leal-Gattis cleared to start on 09/08/2025" at bounding box center [365, 184] width 162 height 10
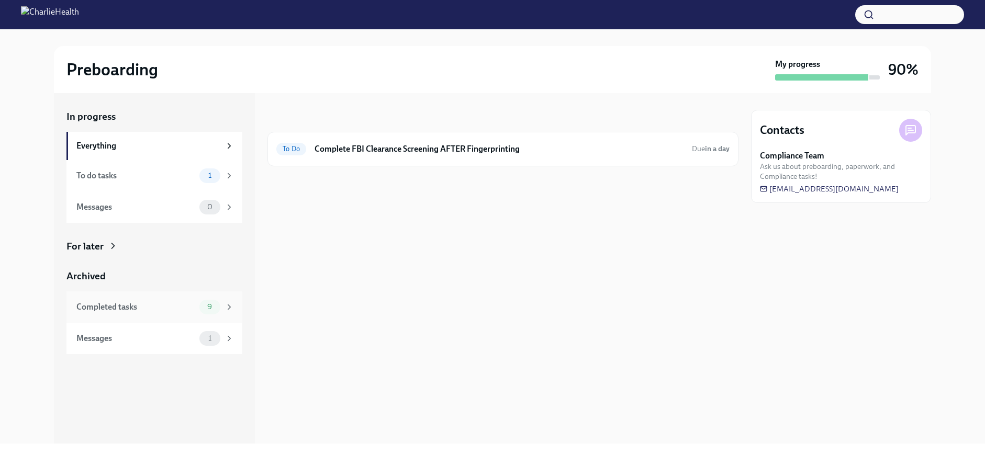
click at [178, 303] on div "Completed tasks" at bounding box center [135, 307] width 119 height 12
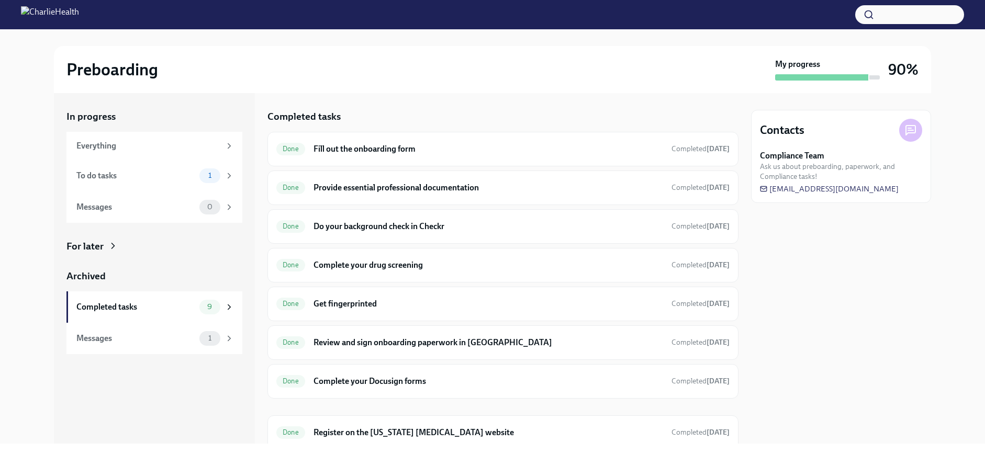
scroll to position [91, 0]
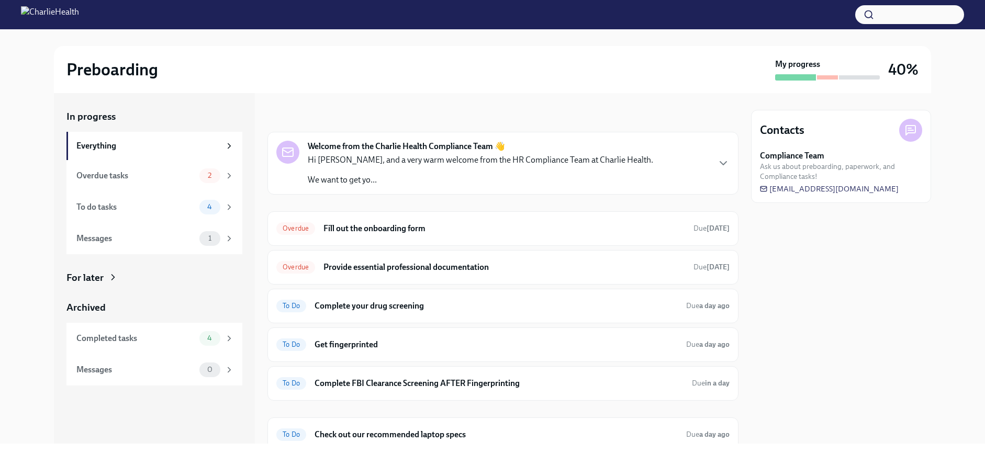
scroll to position [42, 0]
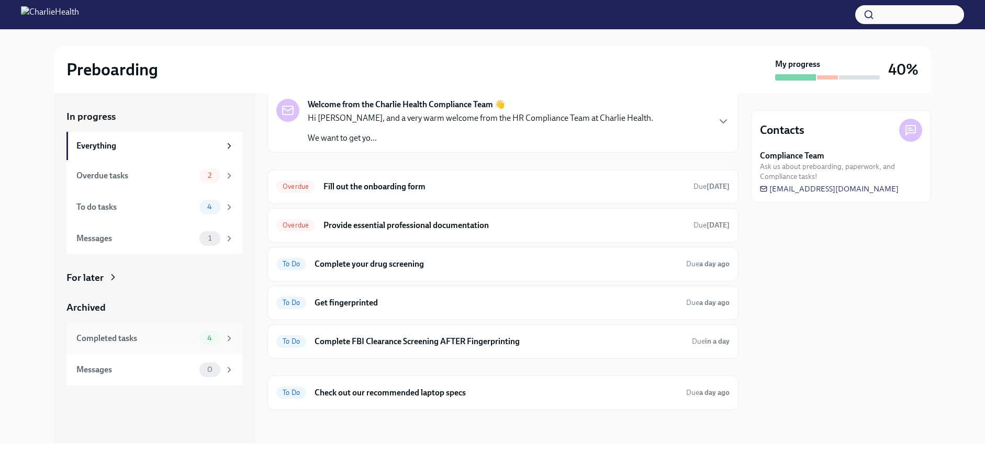
click at [188, 347] on div "Completed tasks 4" at bounding box center [154, 338] width 176 height 31
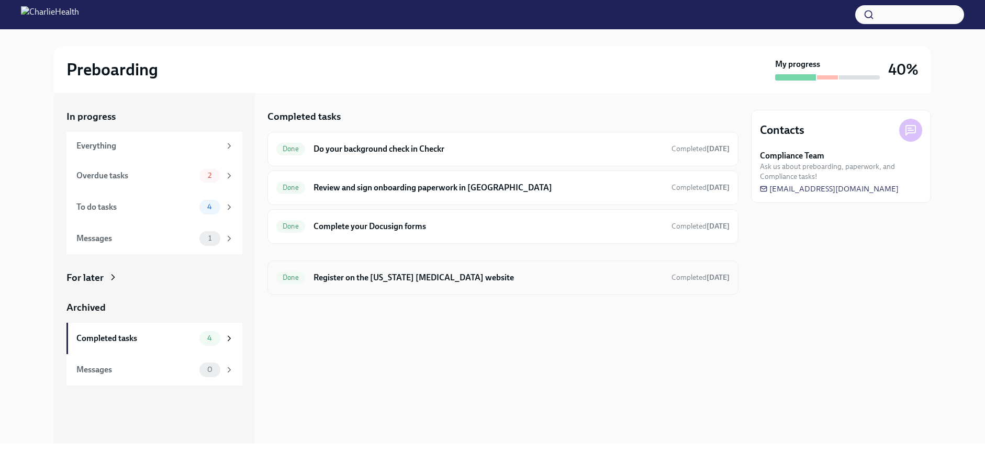
click at [617, 279] on h6 "Register on the Pennsylvania Child Abuse website" at bounding box center [487, 278] width 349 height 12
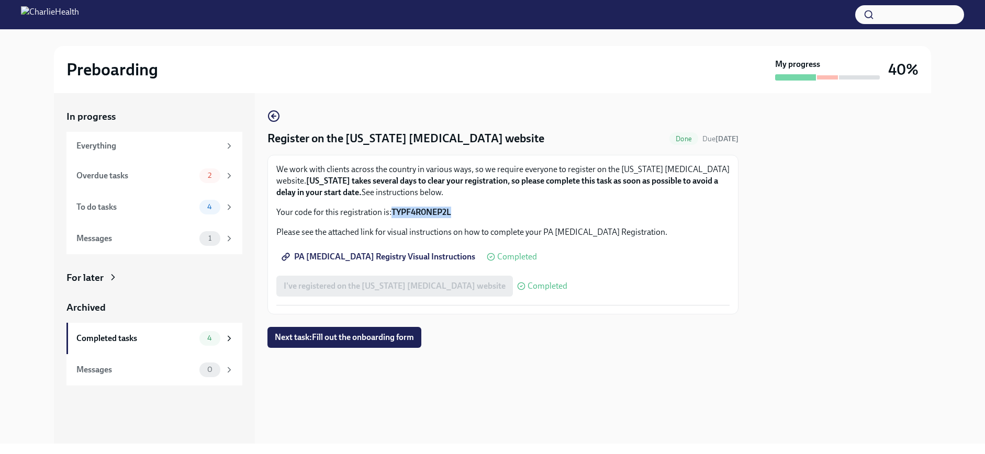
drag, startPoint x: 464, startPoint y: 216, endPoint x: 393, endPoint y: 216, distance: 70.6
click at [393, 216] on p "Your code for this registration is: TYPF4R0NEP2L" at bounding box center [502, 213] width 453 height 12
copy strong "TYPF4R0NEP2L"
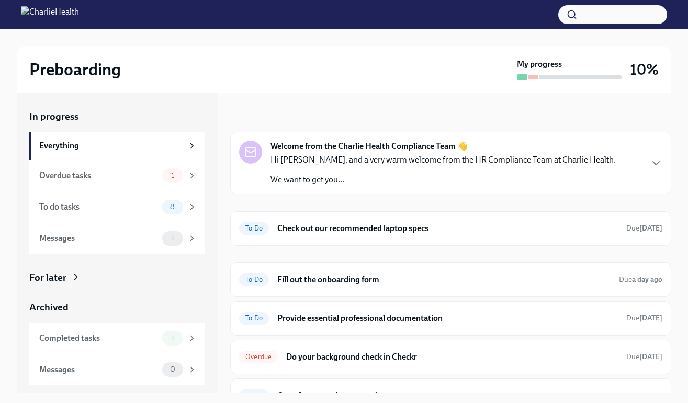
scroll to position [187, 0]
